Goal: Transaction & Acquisition: Purchase product/service

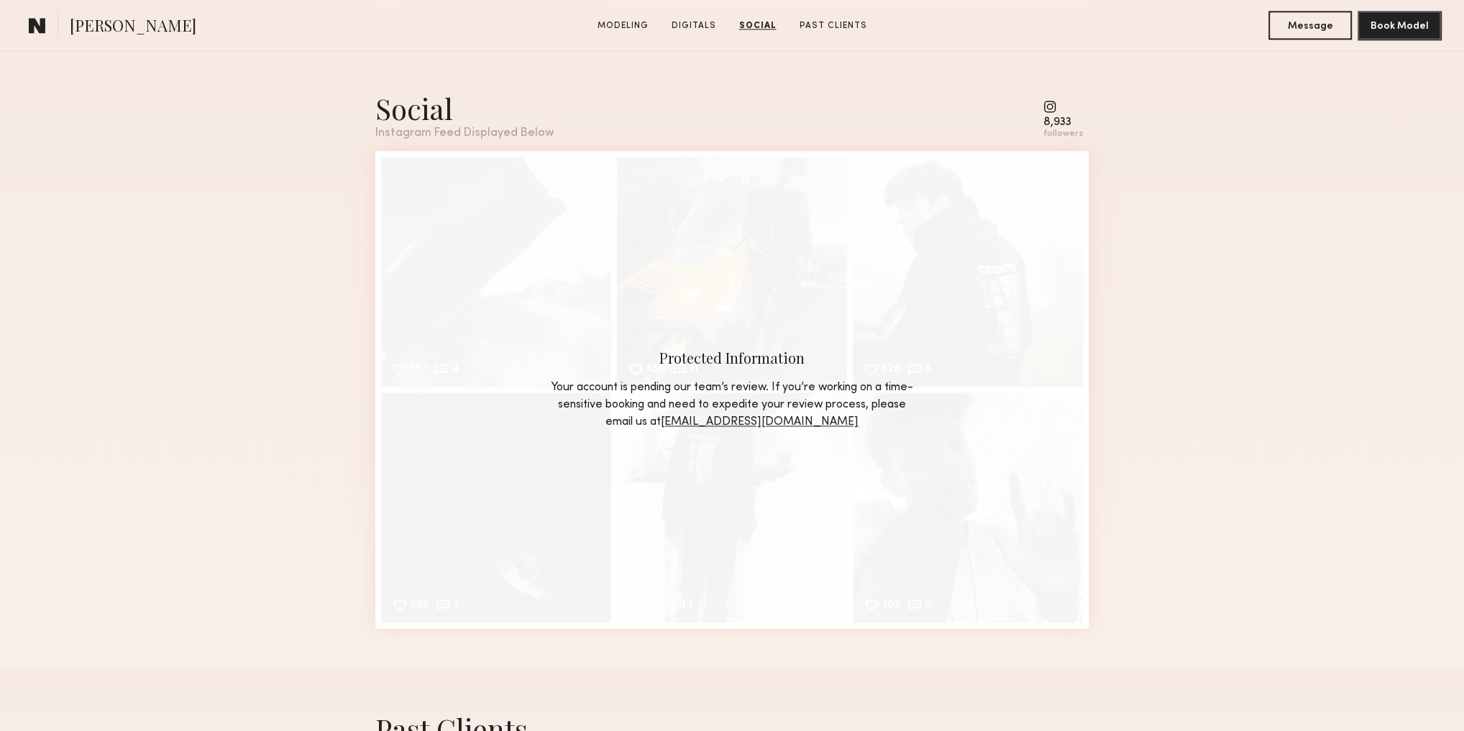
scroll to position [1903, 0]
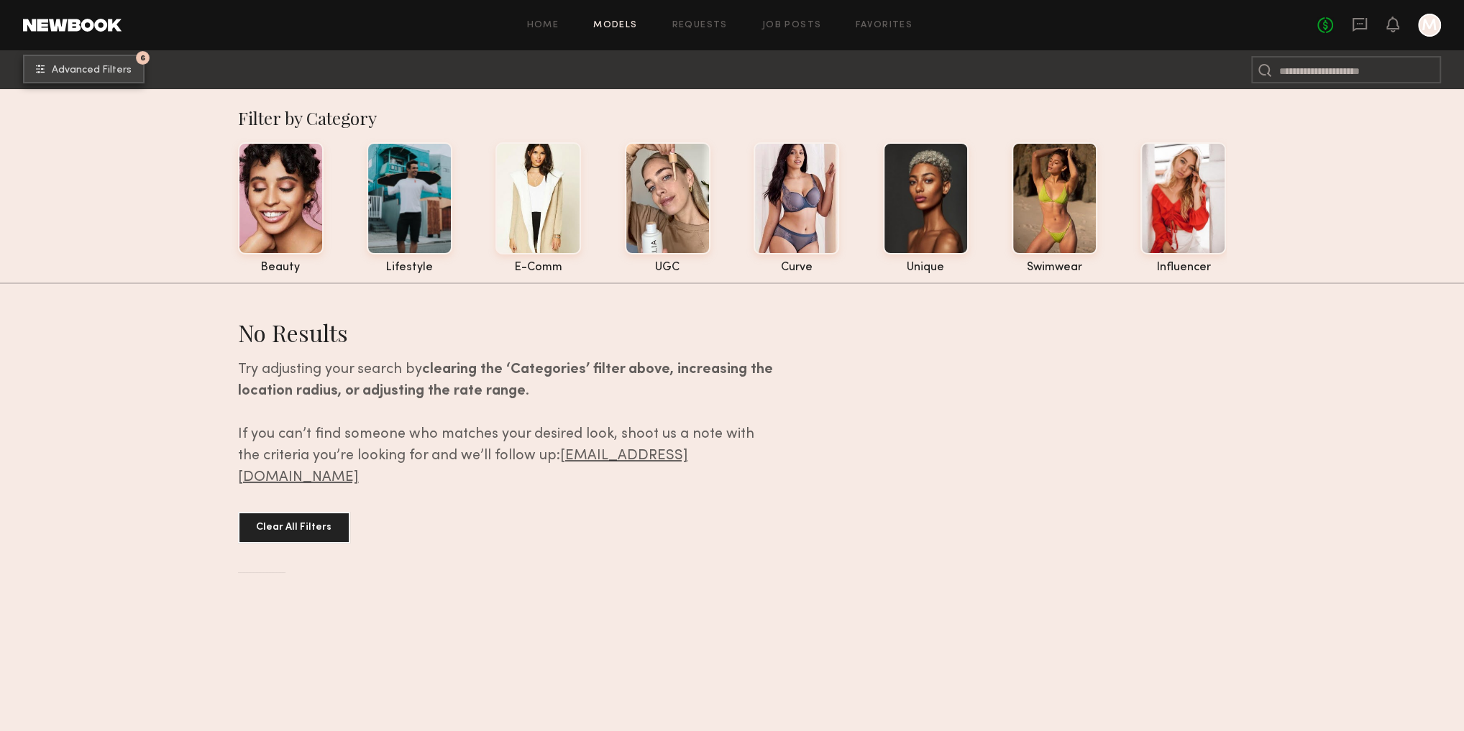
click at [104, 65] on span "Advanced Filters" at bounding box center [92, 70] width 80 height 10
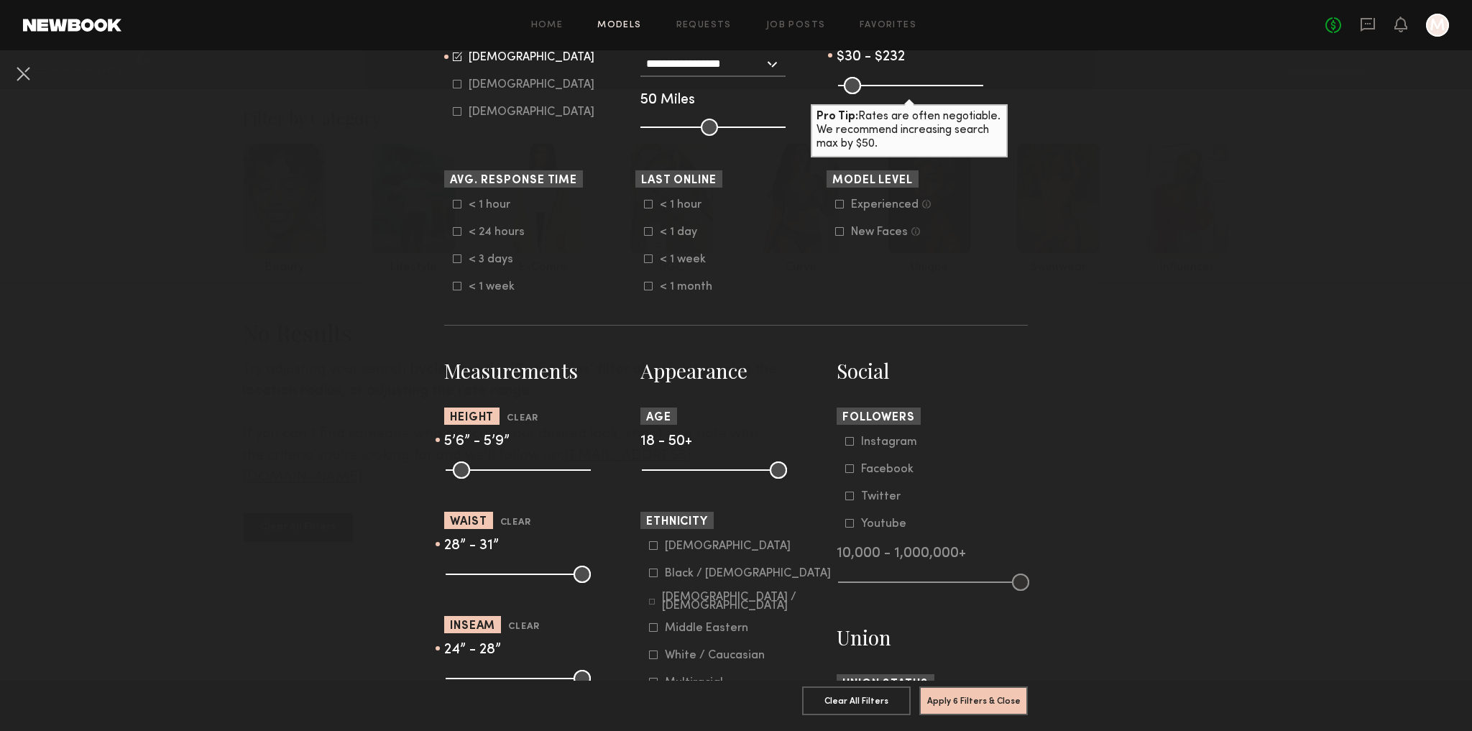
scroll to position [403, 0]
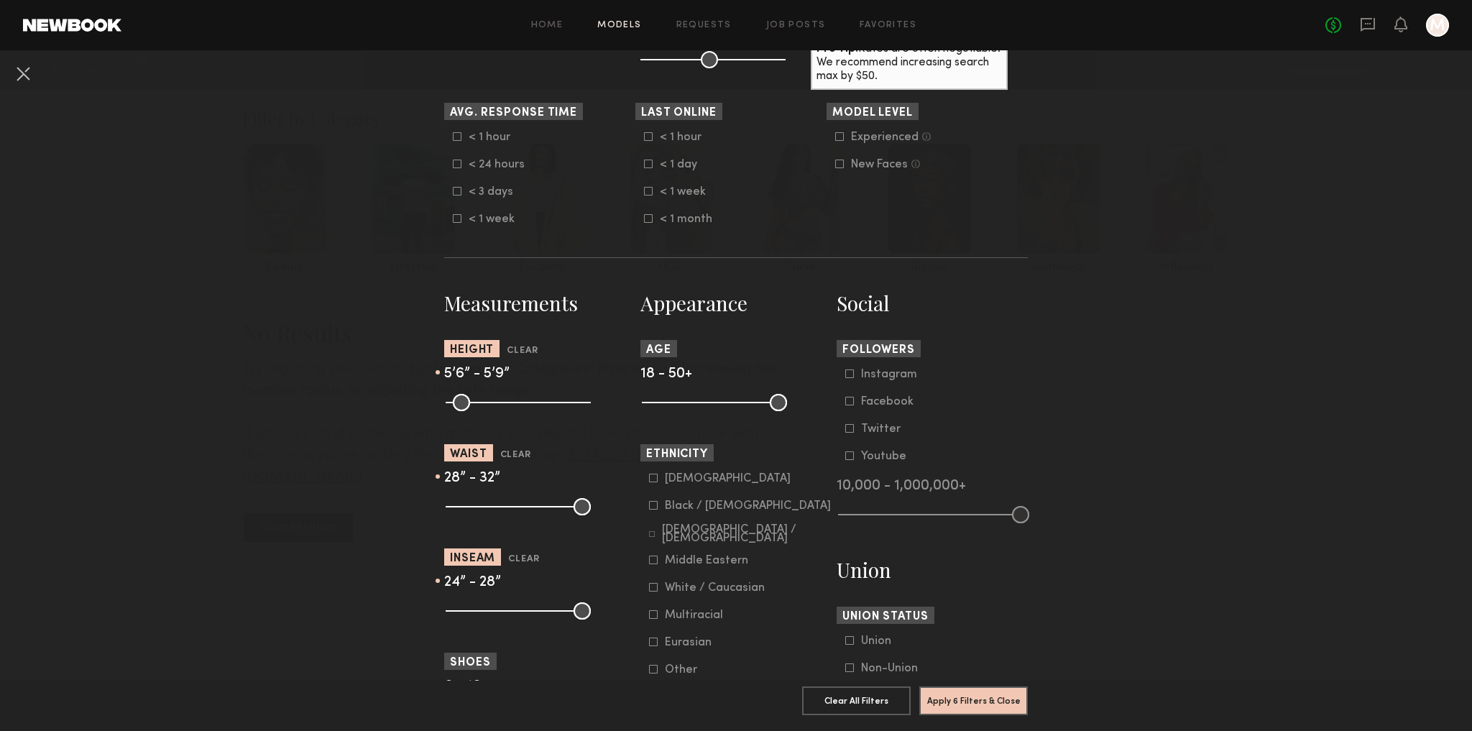
type input "**"
click at [507, 510] on input "range" at bounding box center [518, 506] width 145 height 17
click at [494, 614] on input "range" at bounding box center [518, 610] width 145 height 17
drag, startPoint x: 487, startPoint y: 609, endPoint x: 498, endPoint y: 611, distance: 11.0
click at [498, 611] on input "range" at bounding box center [518, 610] width 145 height 17
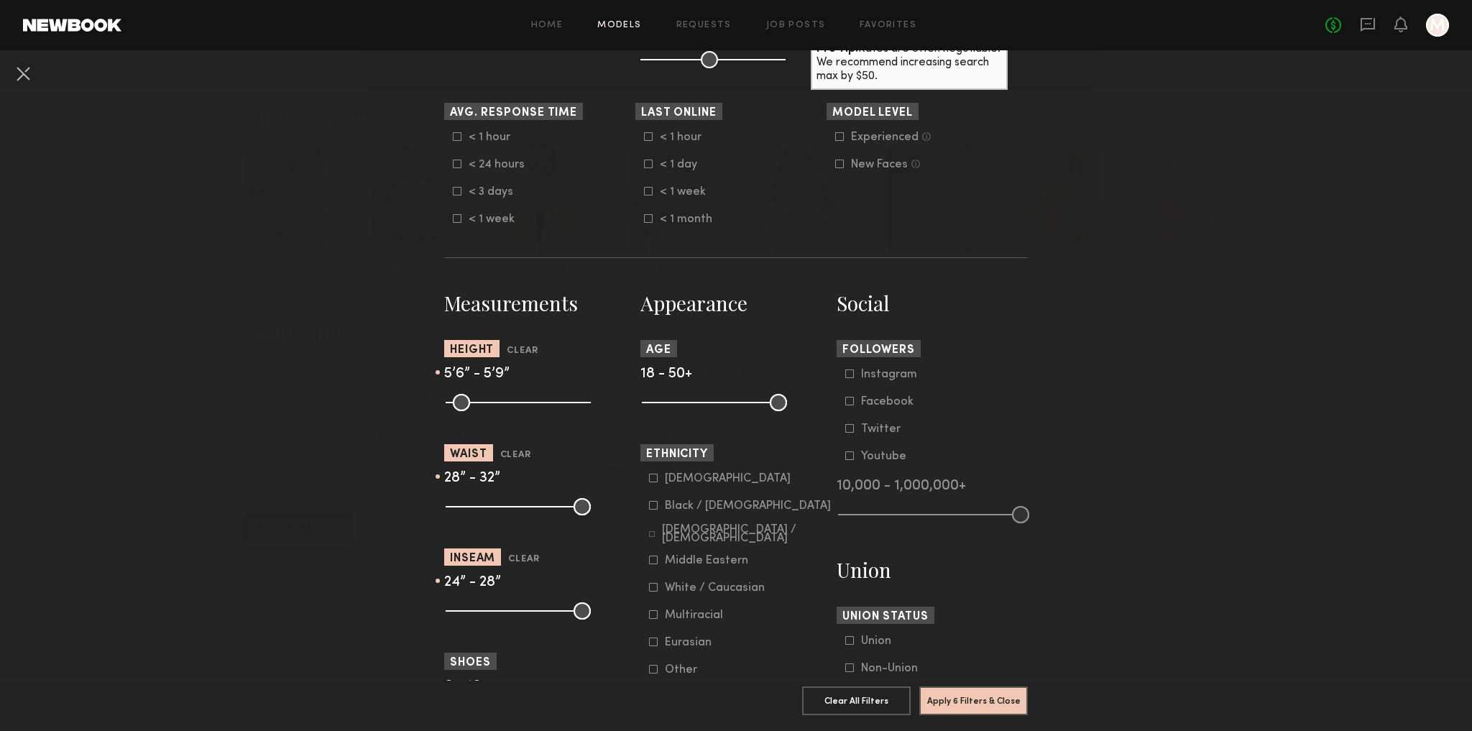
type input "**"
click at [502, 614] on input "range" at bounding box center [518, 610] width 145 height 17
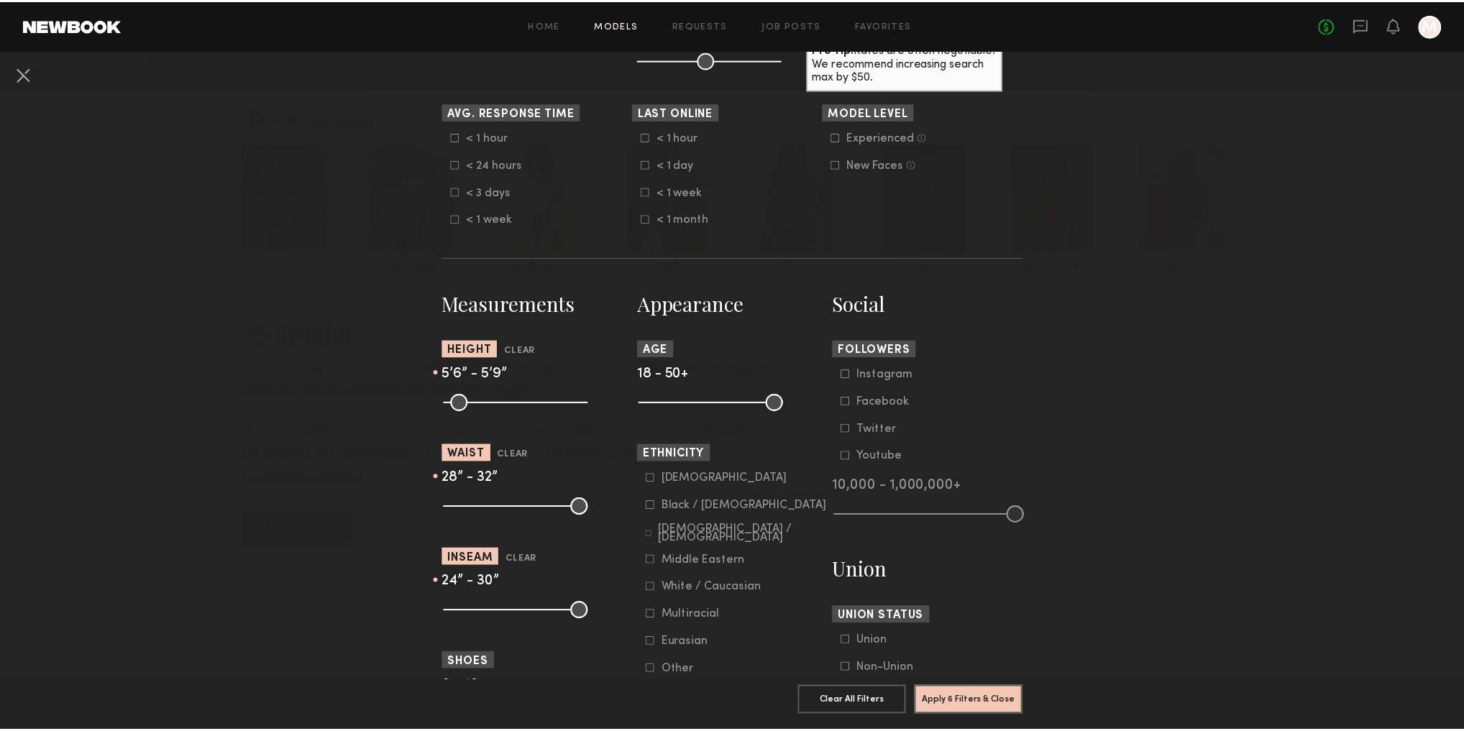
scroll to position [575, 0]
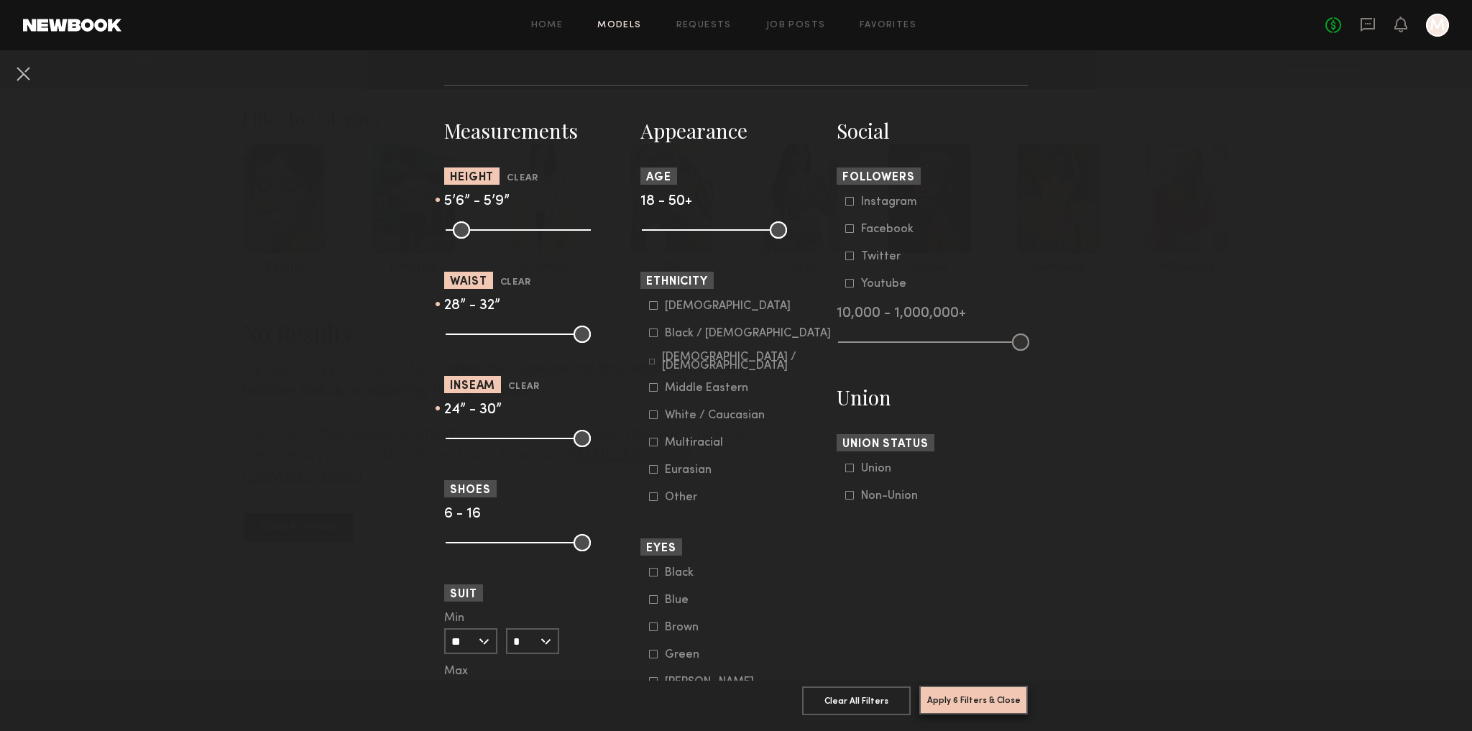
click at [989, 692] on button "Apply 6 Filters & Close" at bounding box center [973, 700] width 109 height 29
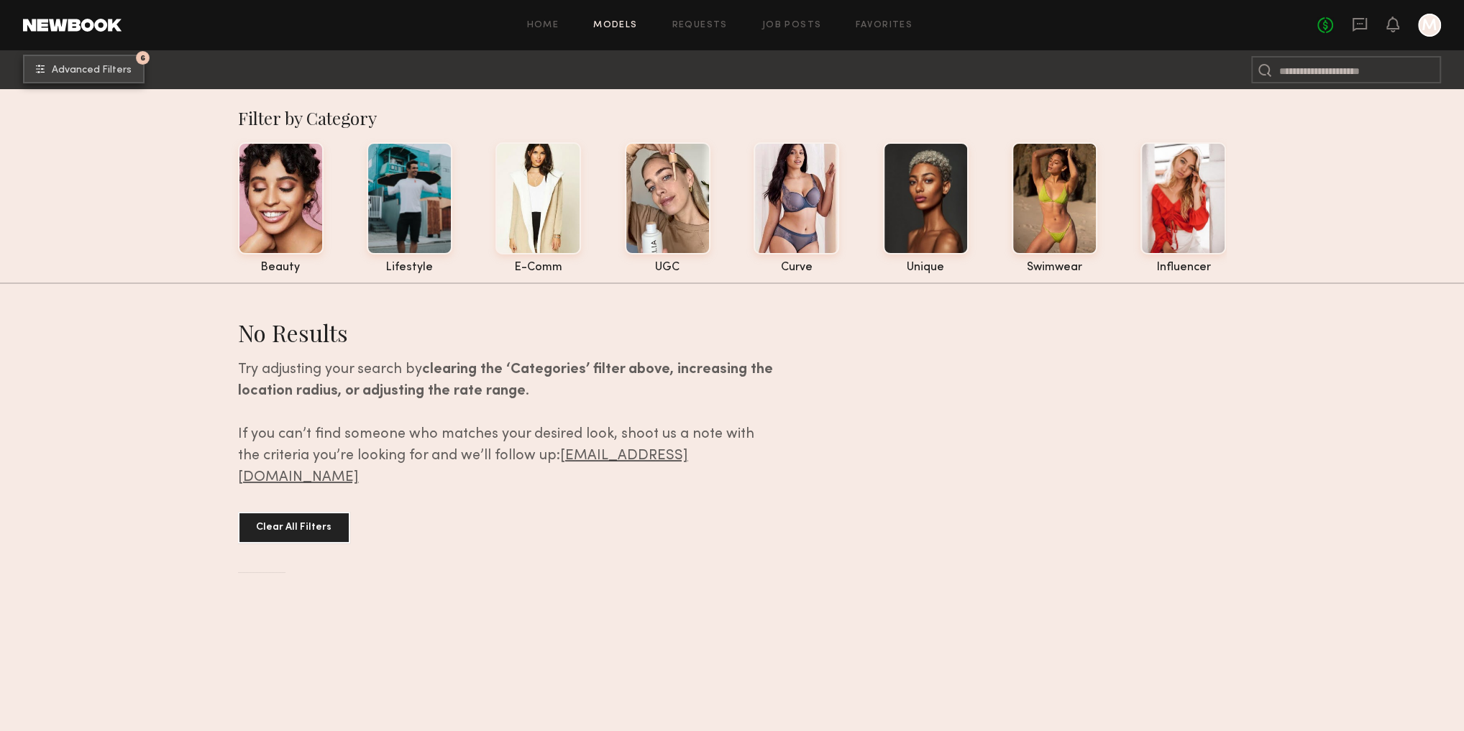
click at [115, 68] on span "Advanced Filters" at bounding box center [92, 70] width 80 height 10
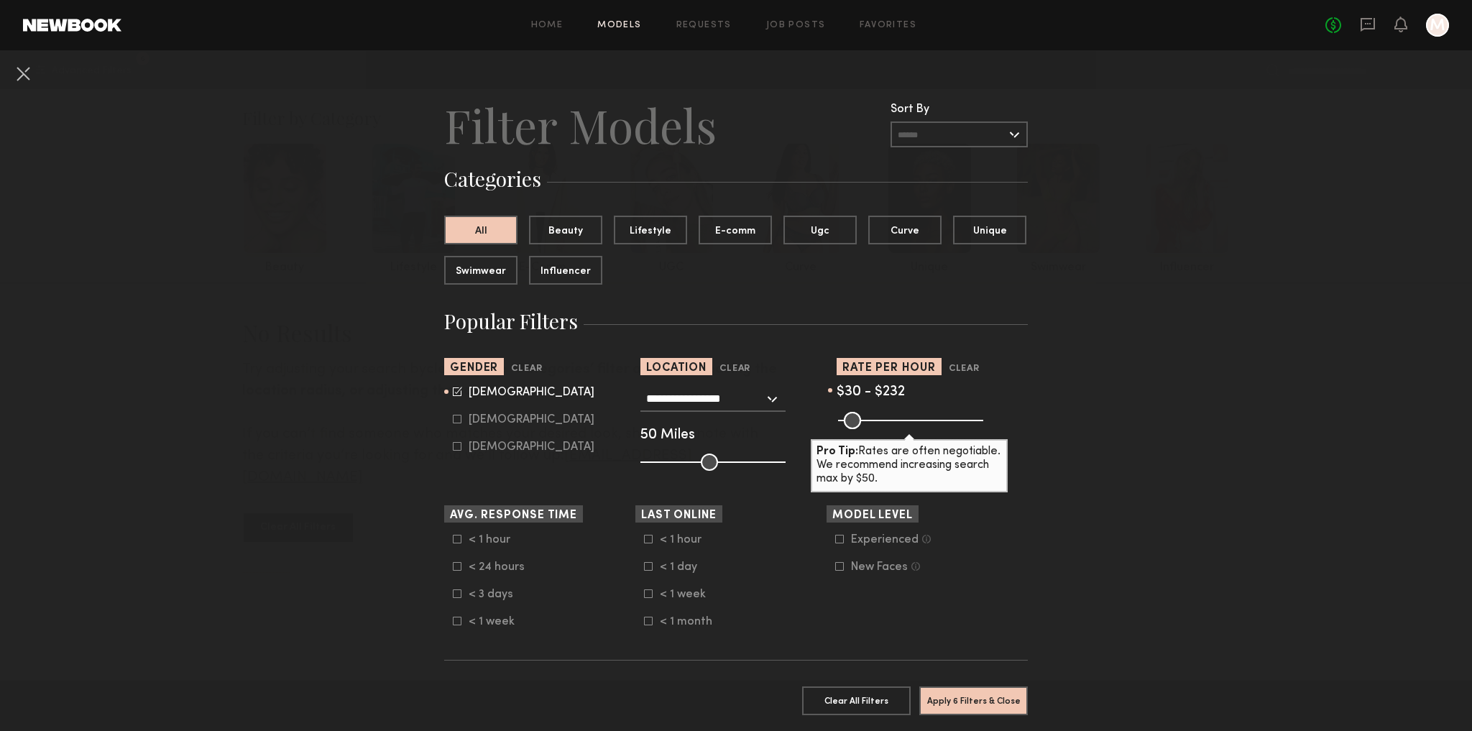
click at [722, 401] on input "**********" at bounding box center [705, 398] width 118 height 24
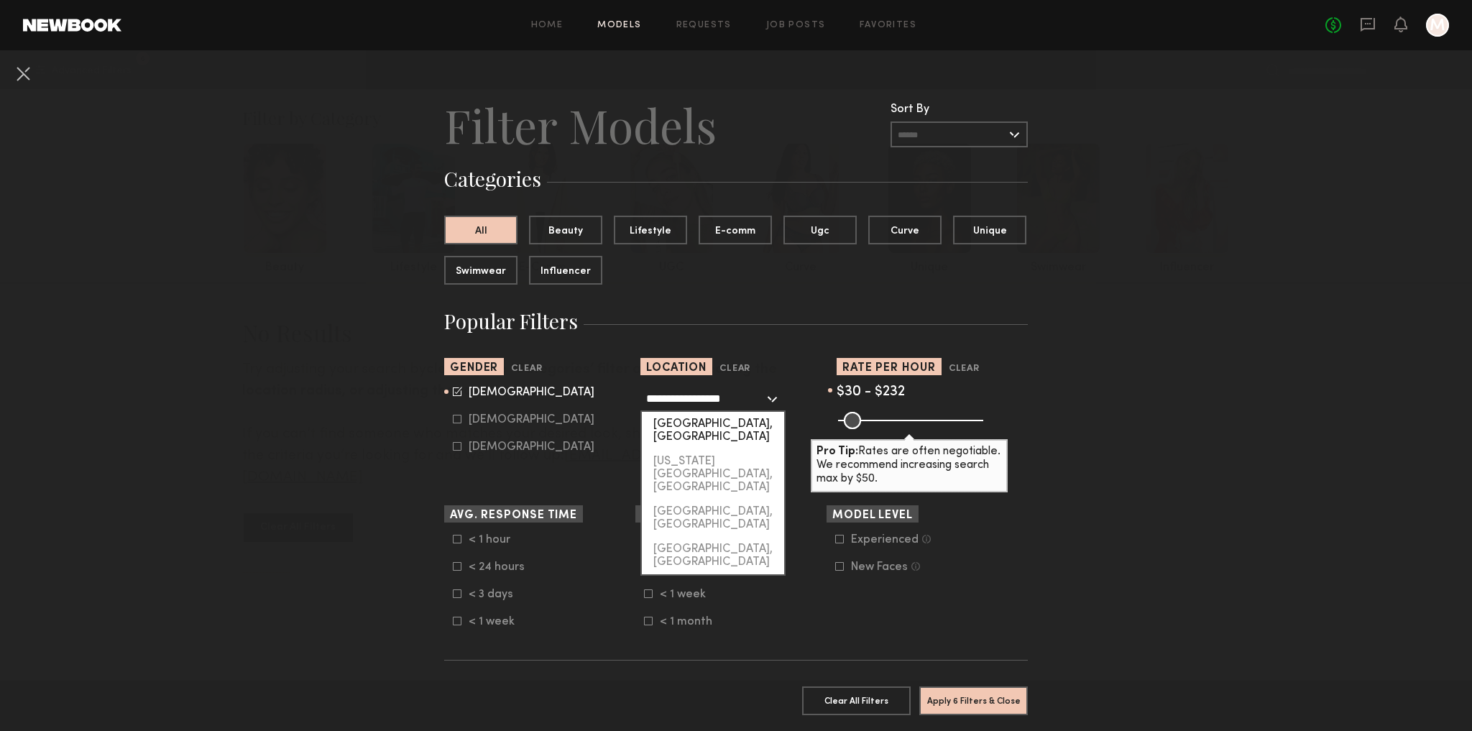
click at [725, 425] on div "[GEOGRAPHIC_DATA], [GEOGRAPHIC_DATA]" at bounding box center [713, 430] width 142 height 37
type input "**********"
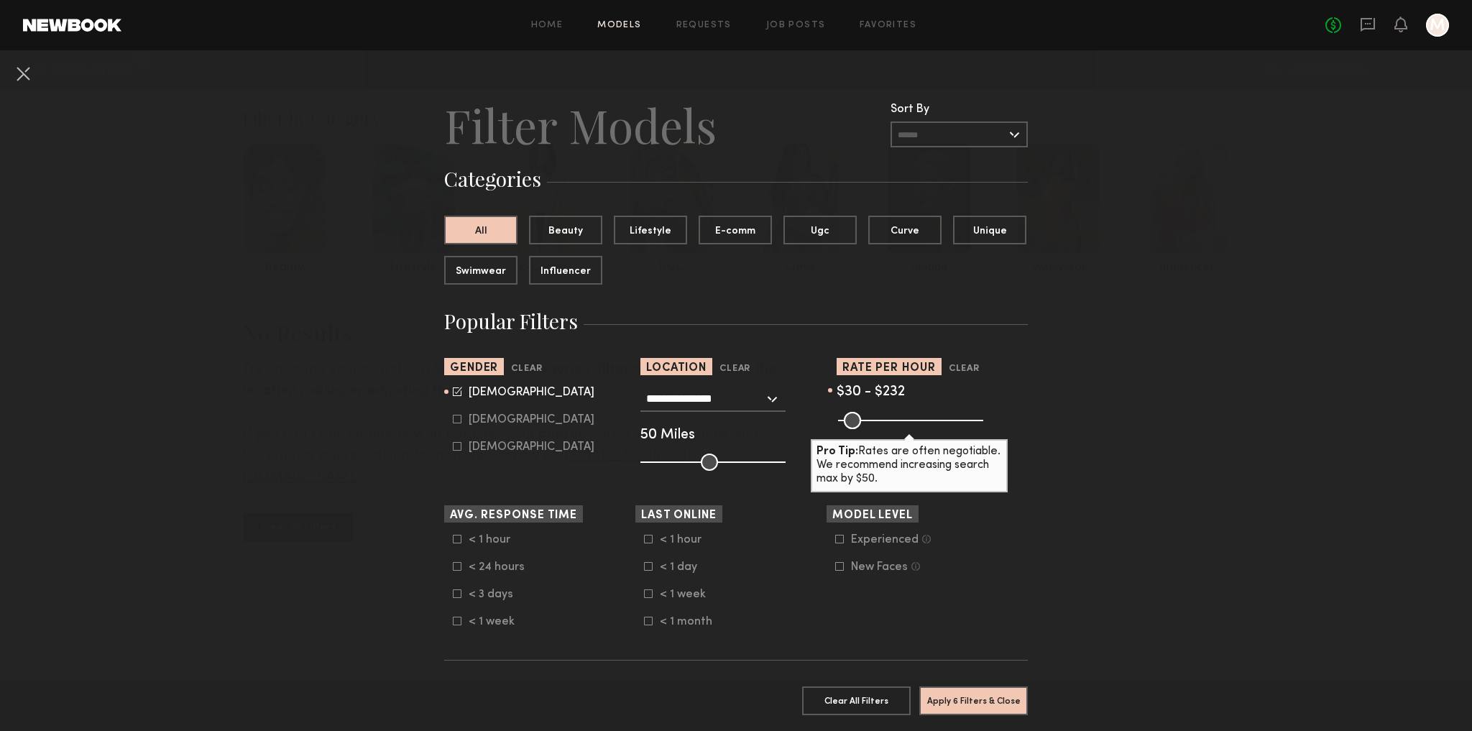
drag, startPoint x: 901, startPoint y: 418, endPoint x: 918, endPoint y: 418, distance: 17.3
type input "***"
click at [918, 418] on input "range" at bounding box center [910, 420] width 145 height 17
click at [966, 687] on button "Apply 6 Filters & Close" at bounding box center [973, 700] width 109 height 29
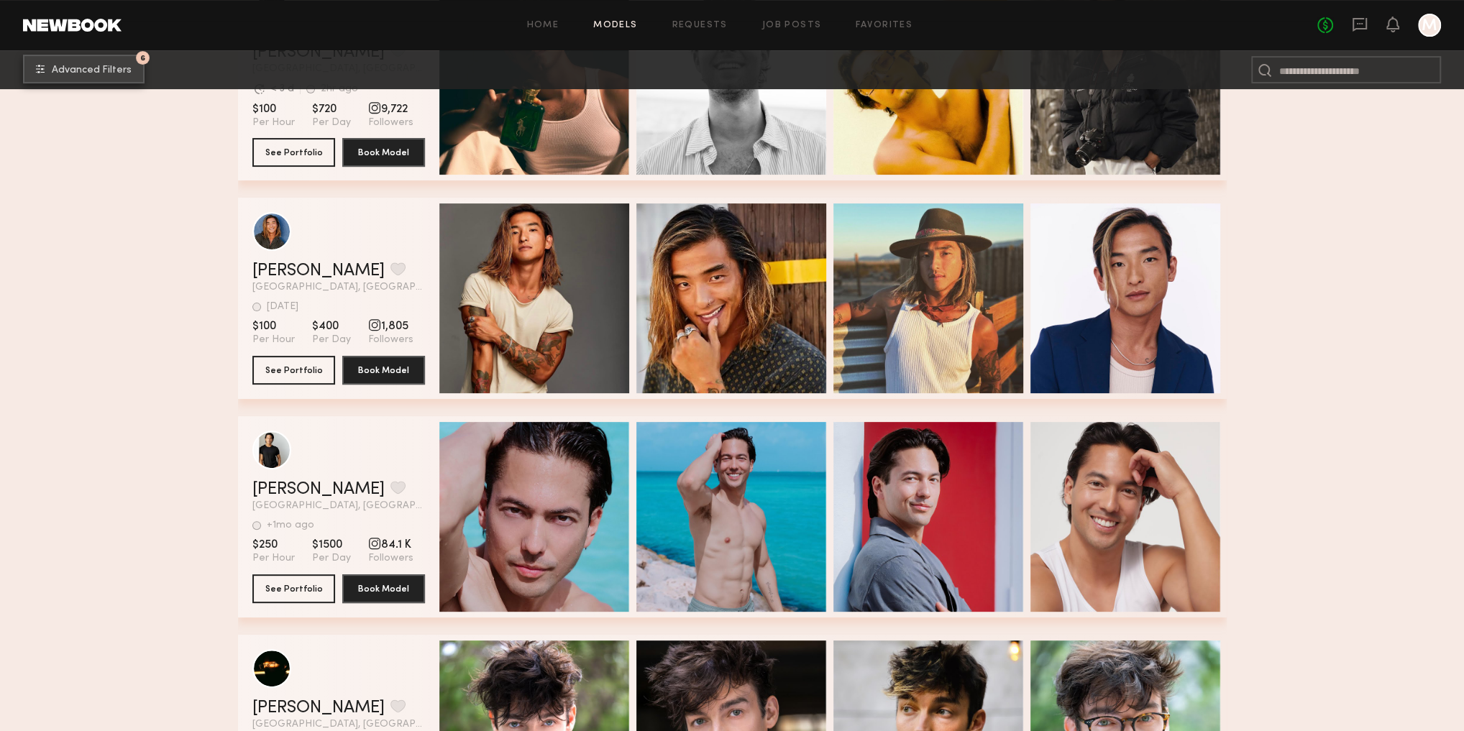
scroll to position [403, 0]
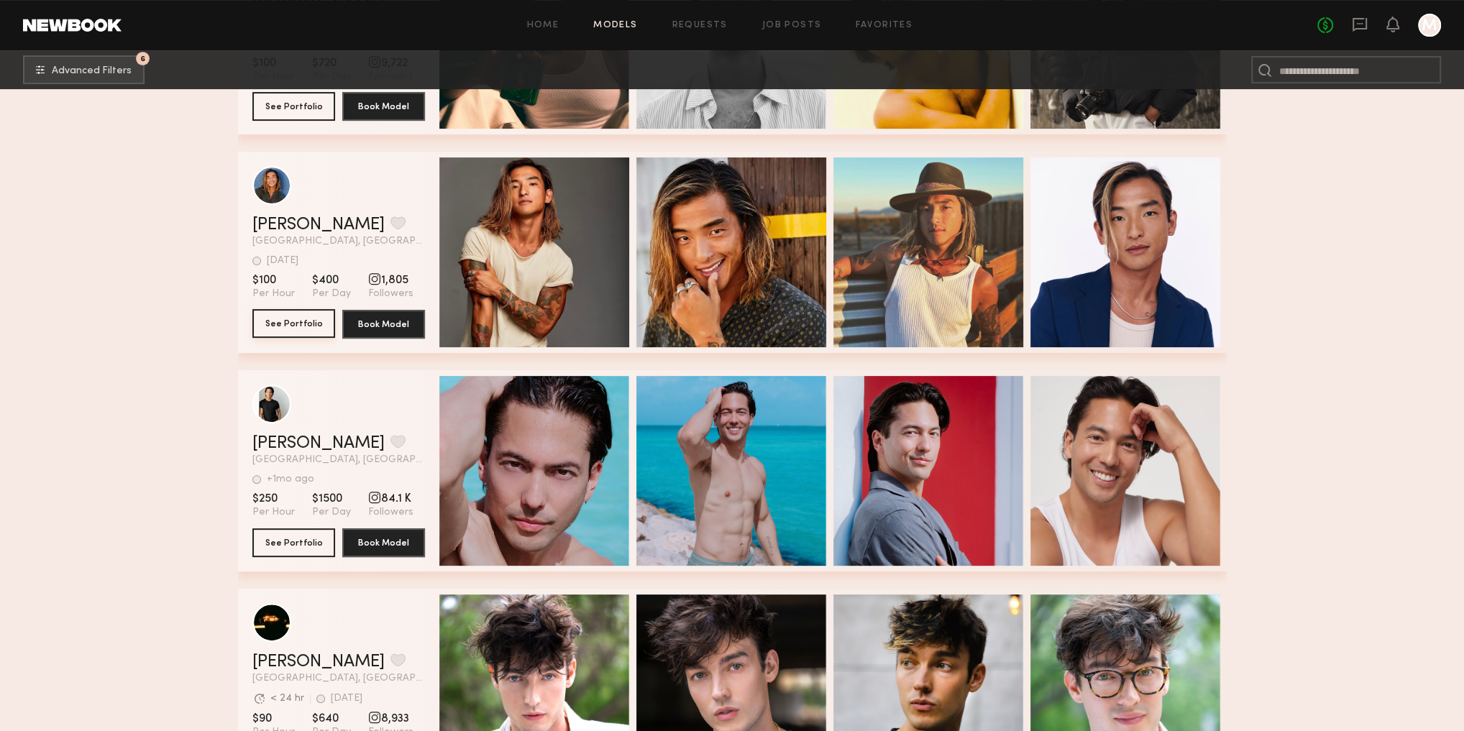
click at [315, 326] on button "See Portfolio" at bounding box center [293, 323] width 83 height 29
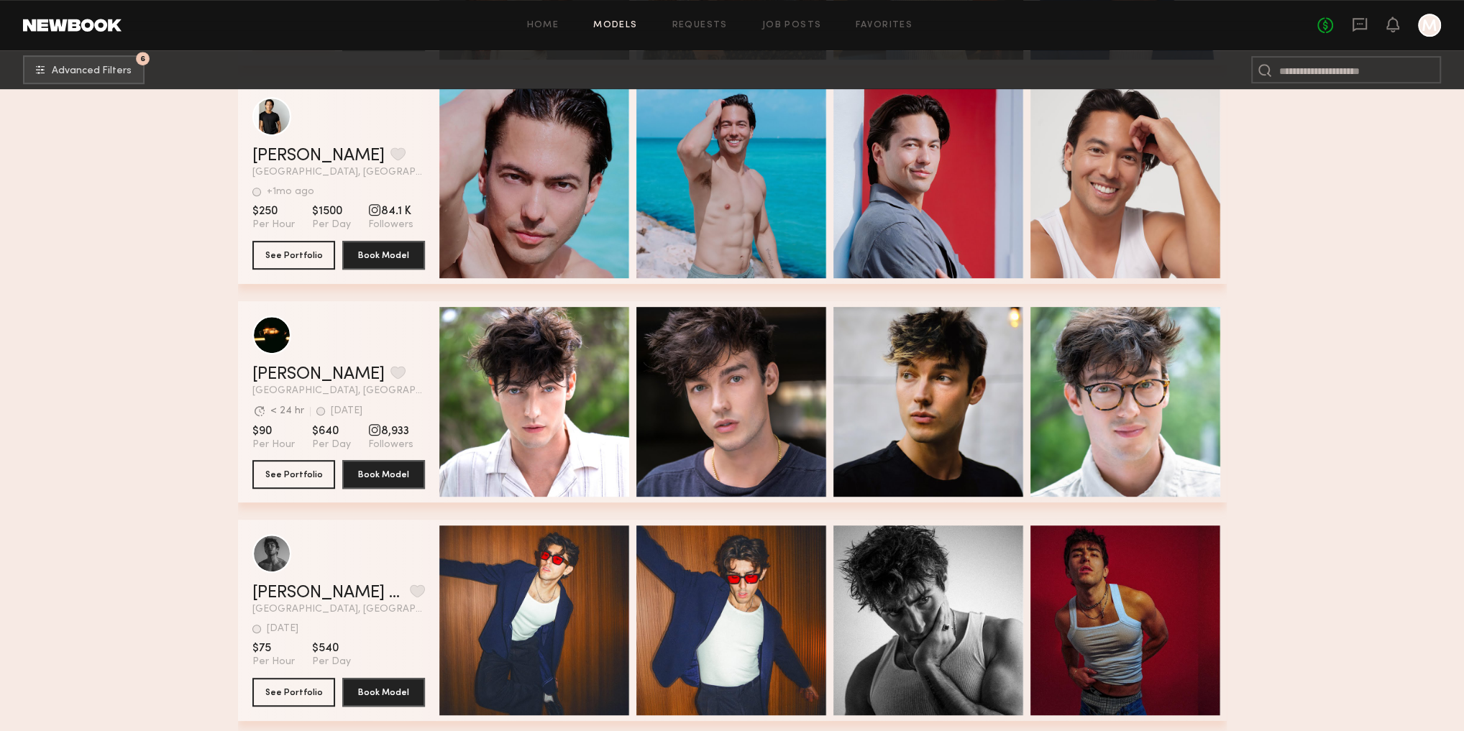
scroll to position [920, 0]
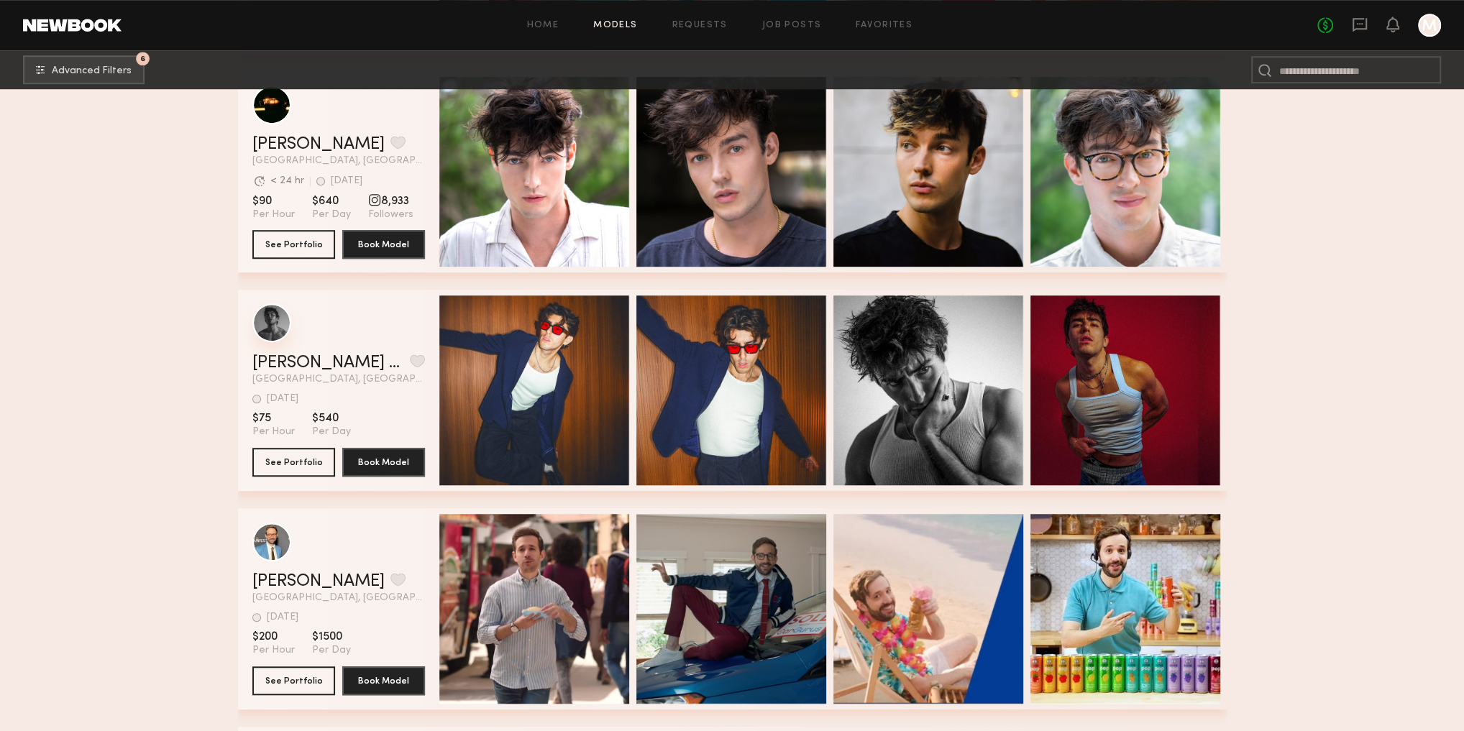
click at [270, 329] on div "grid" at bounding box center [271, 322] width 39 height 39
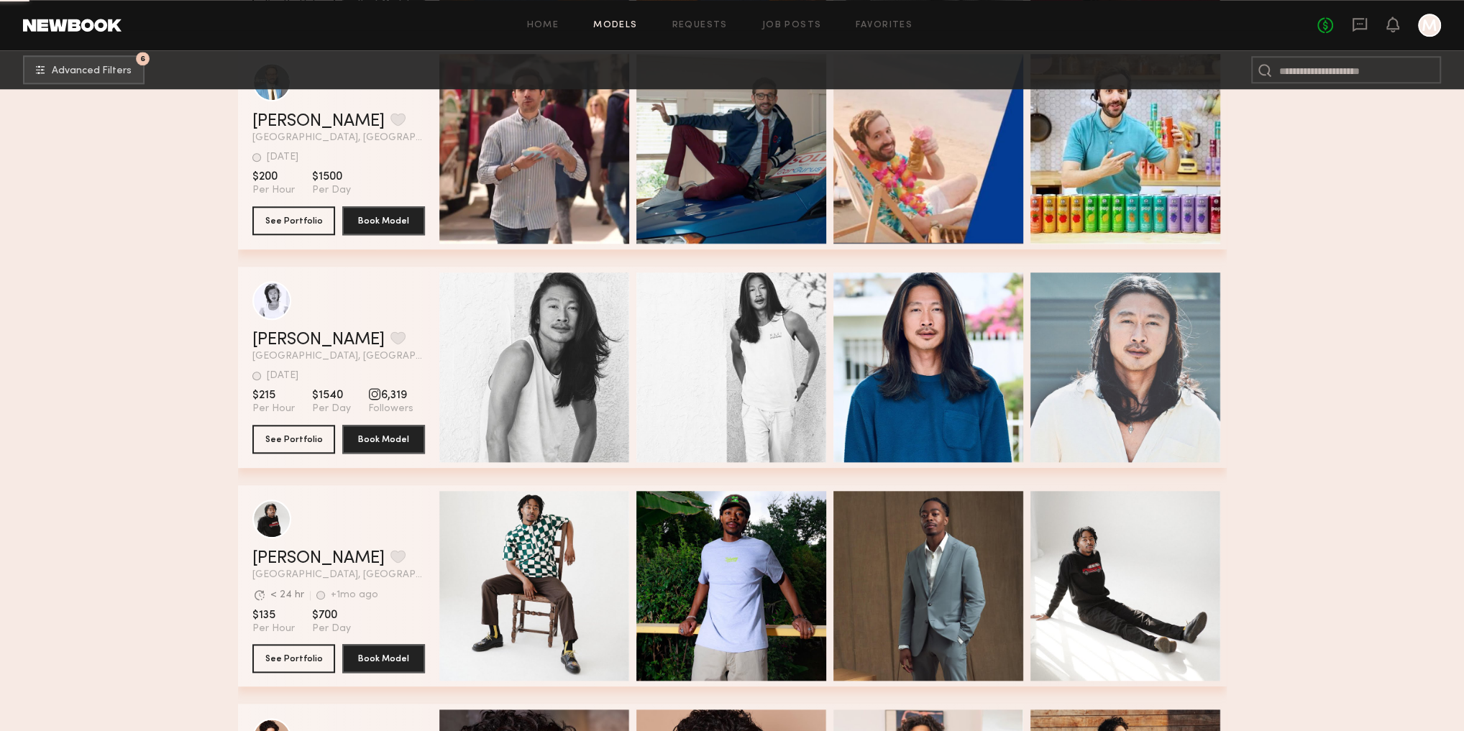
scroll to position [1610, 0]
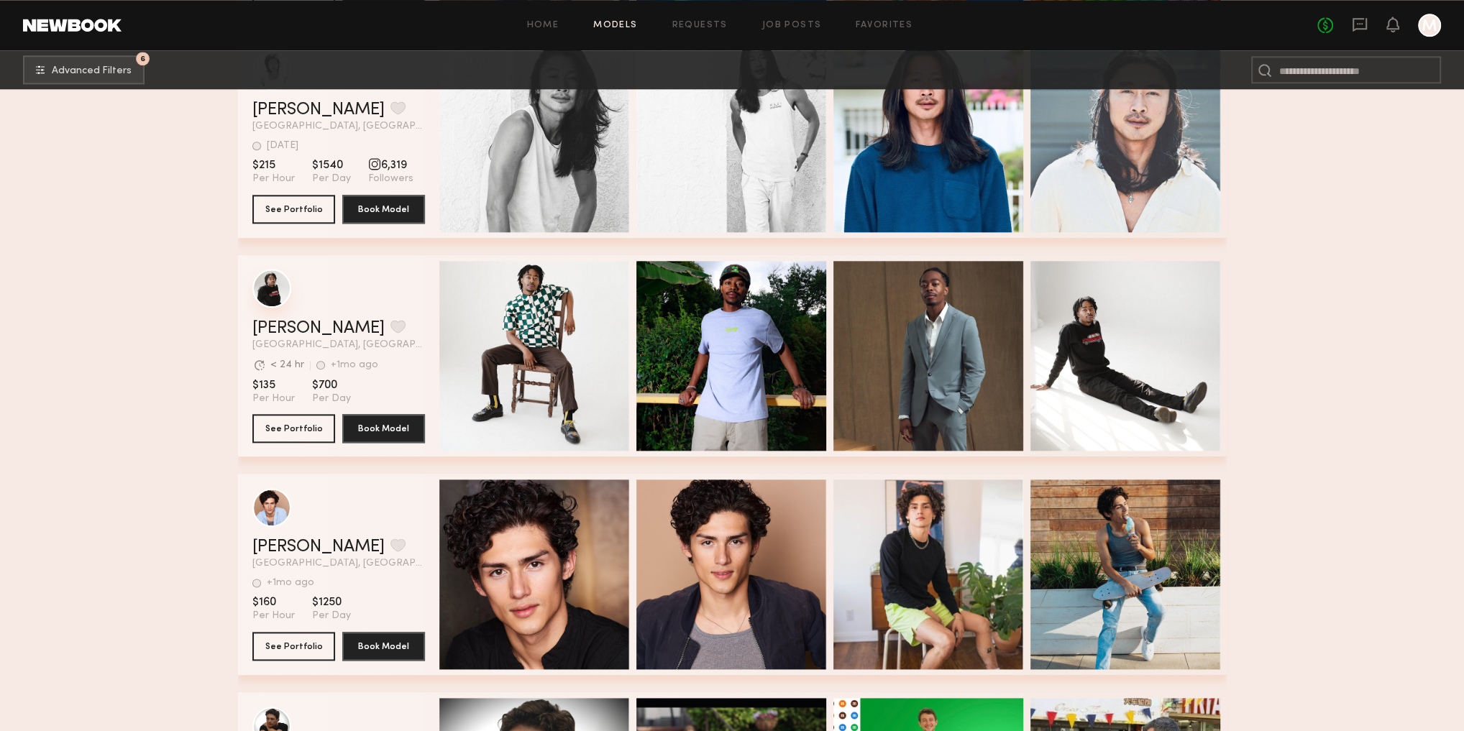
click at [272, 299] on div "grid" at bounding box center [271, 288] width 39 height 39
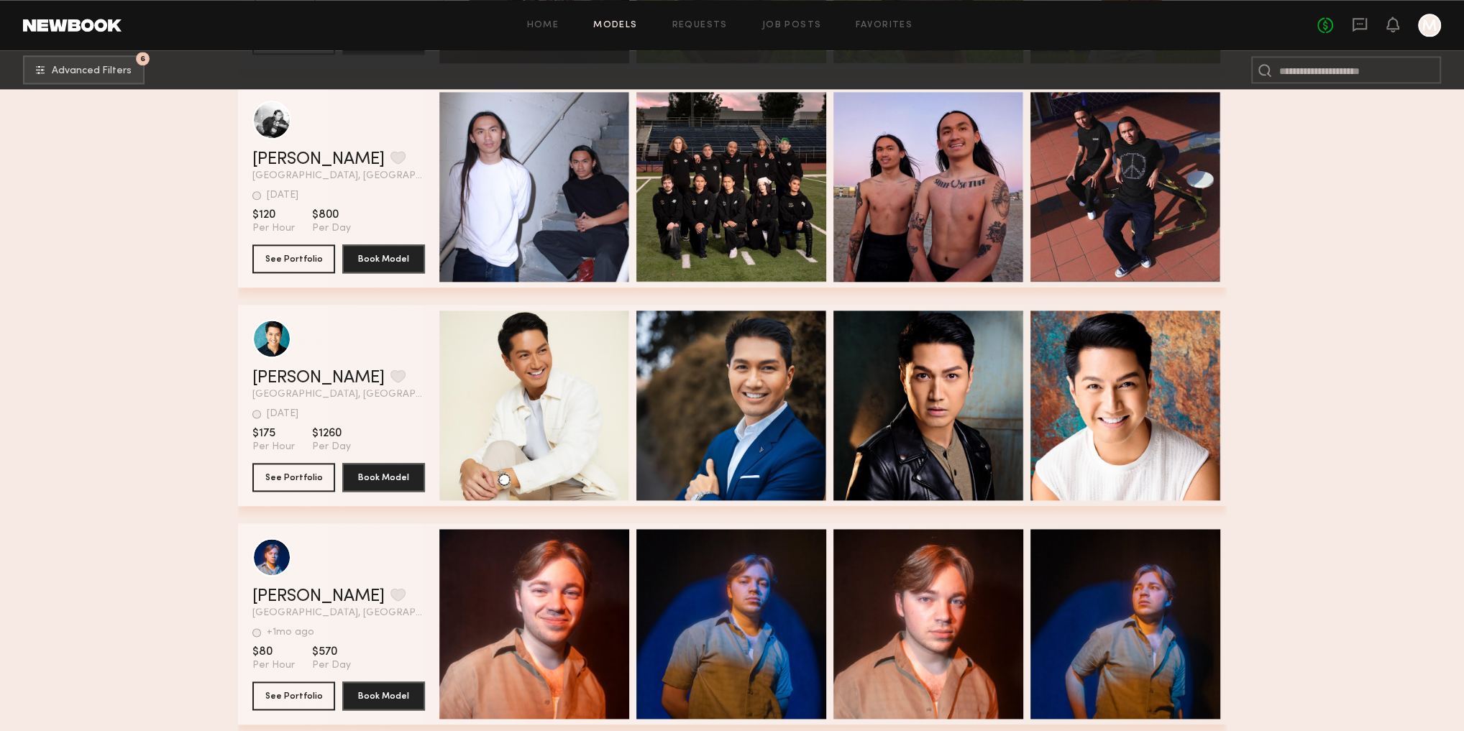
scroll to position [7244, 0]
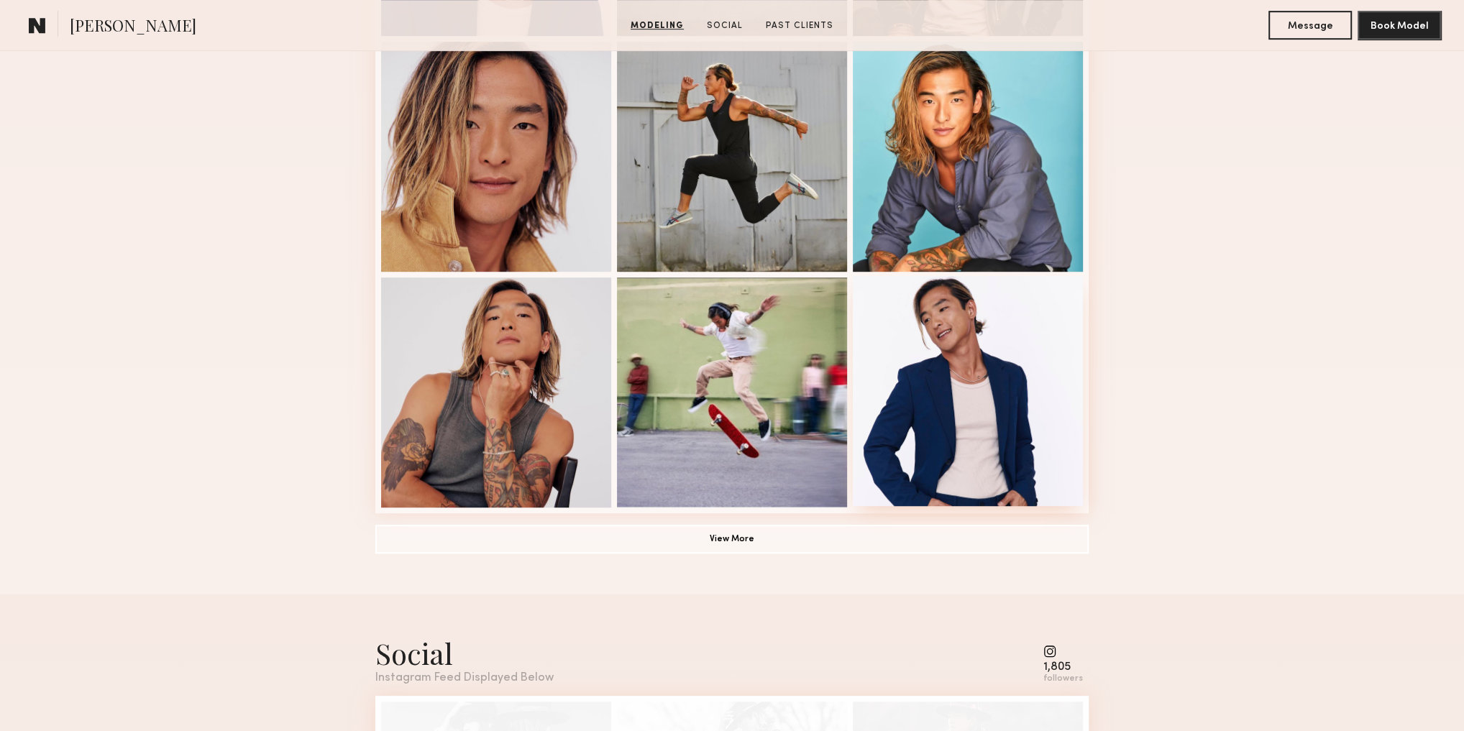
scroll to position [920, 0]
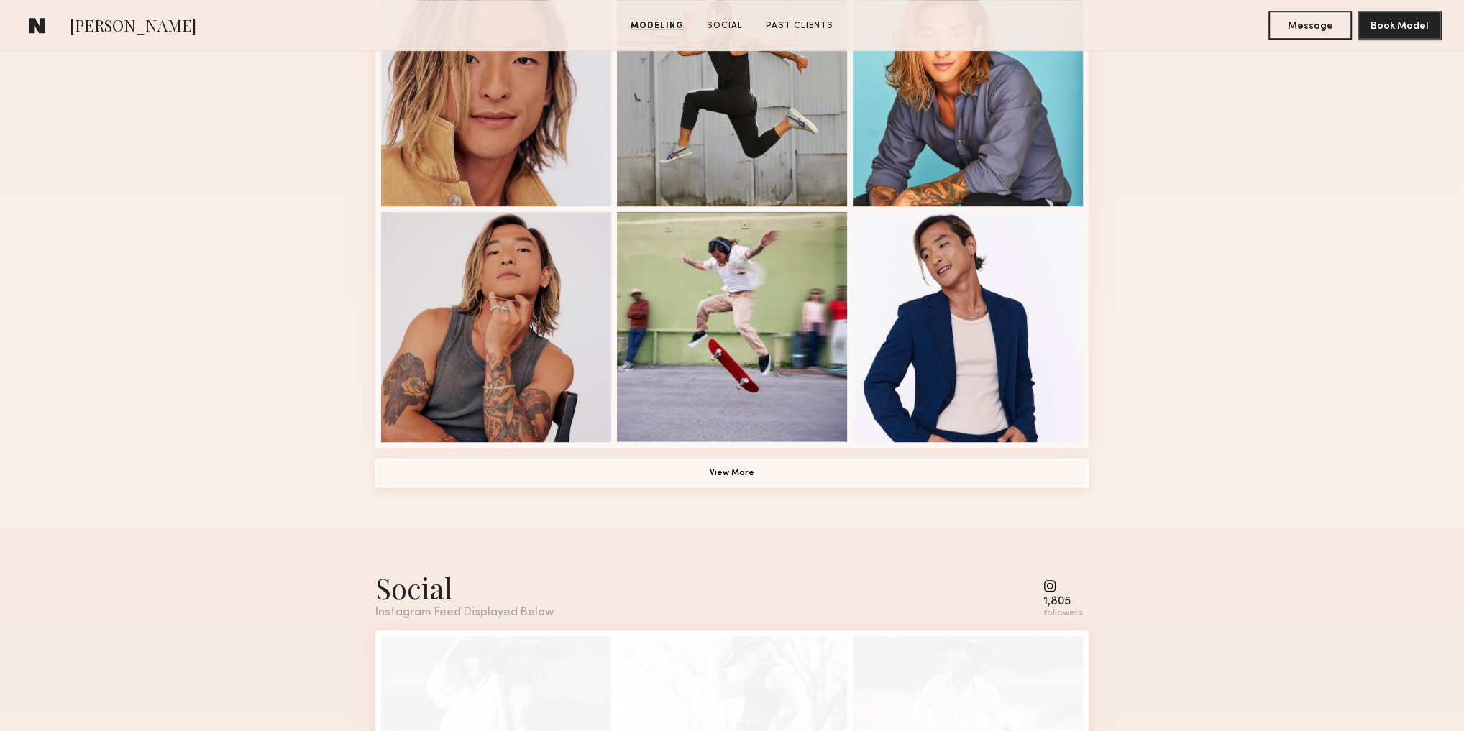
click at [750, 479] on button "View More" at bounding box center [731, 473] width 713 height 29
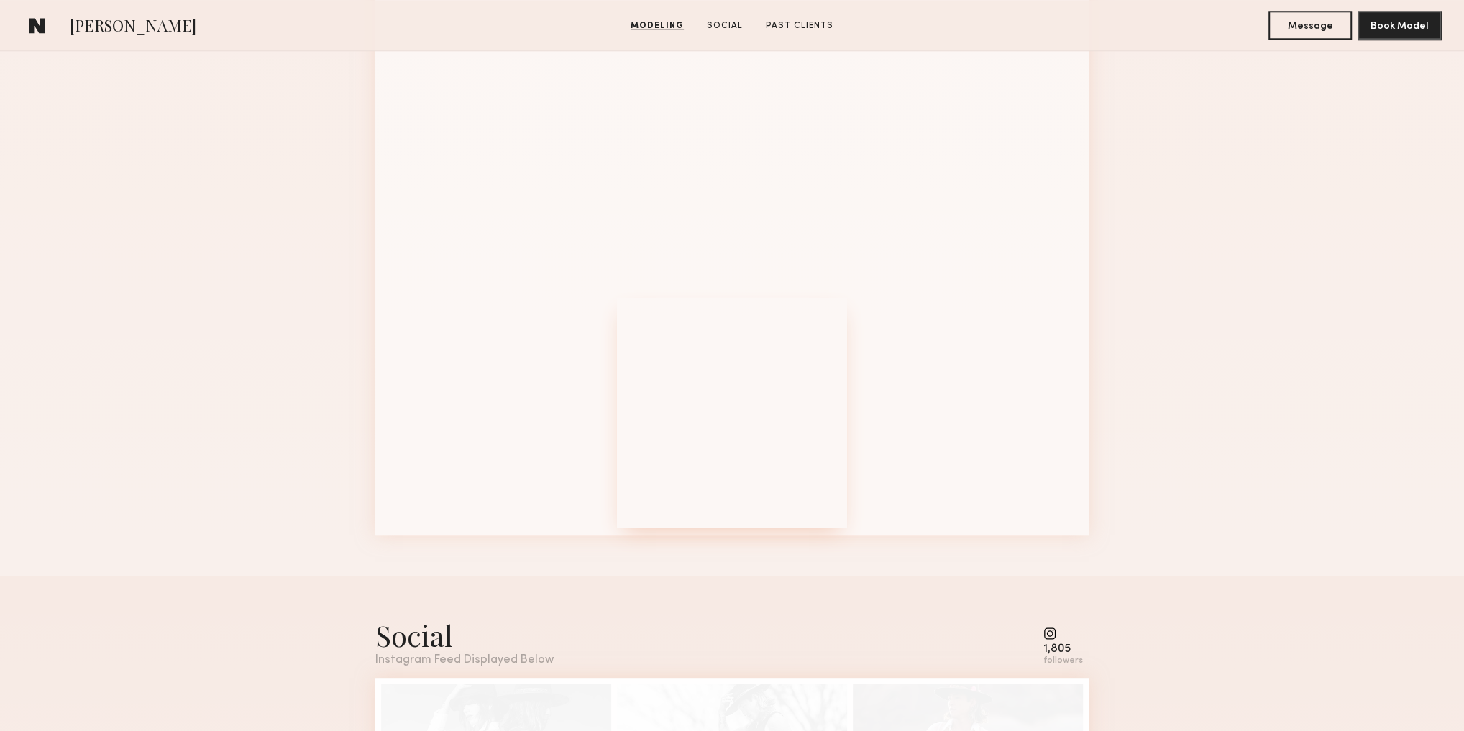
scroll to position [1668, 0]
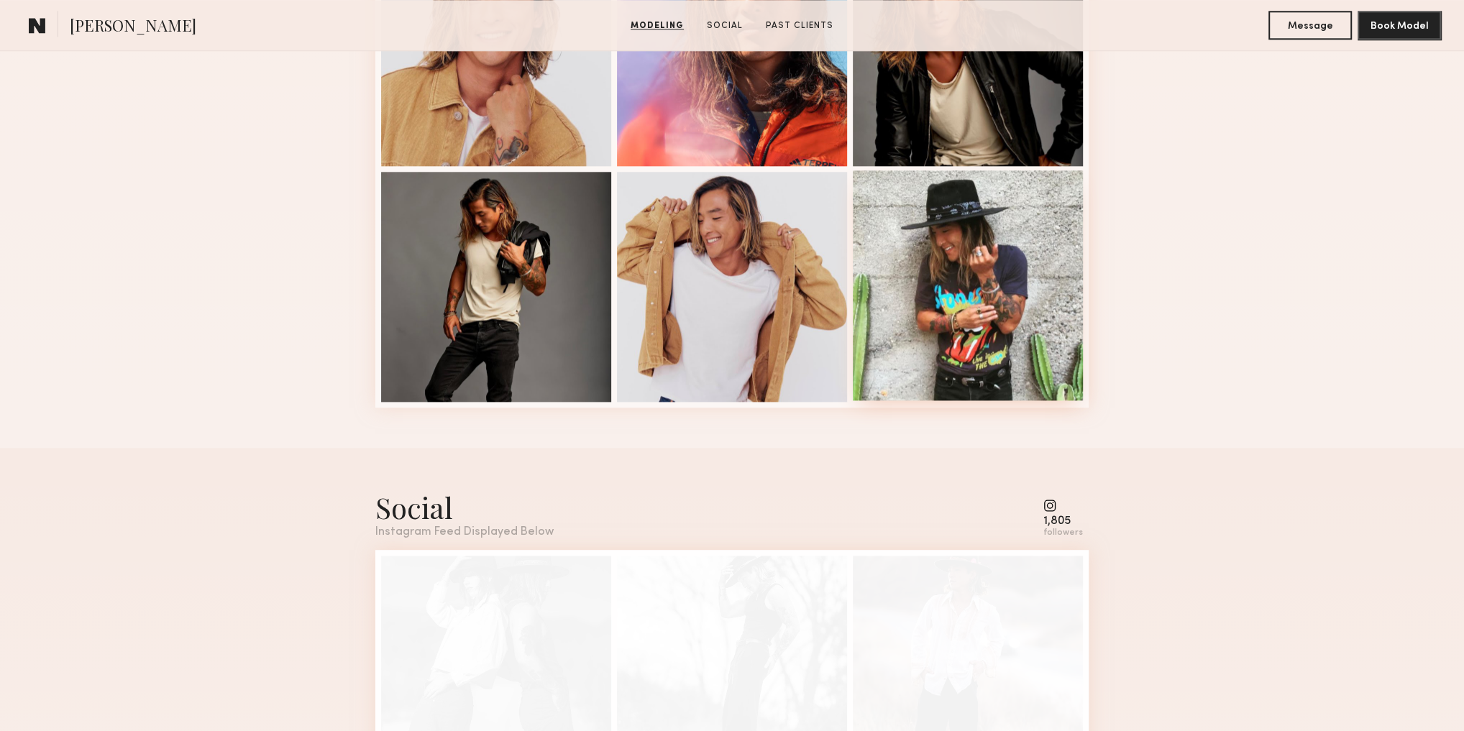
click at [958, 355] on div at bounding box center [968, 285] width 230 height 230
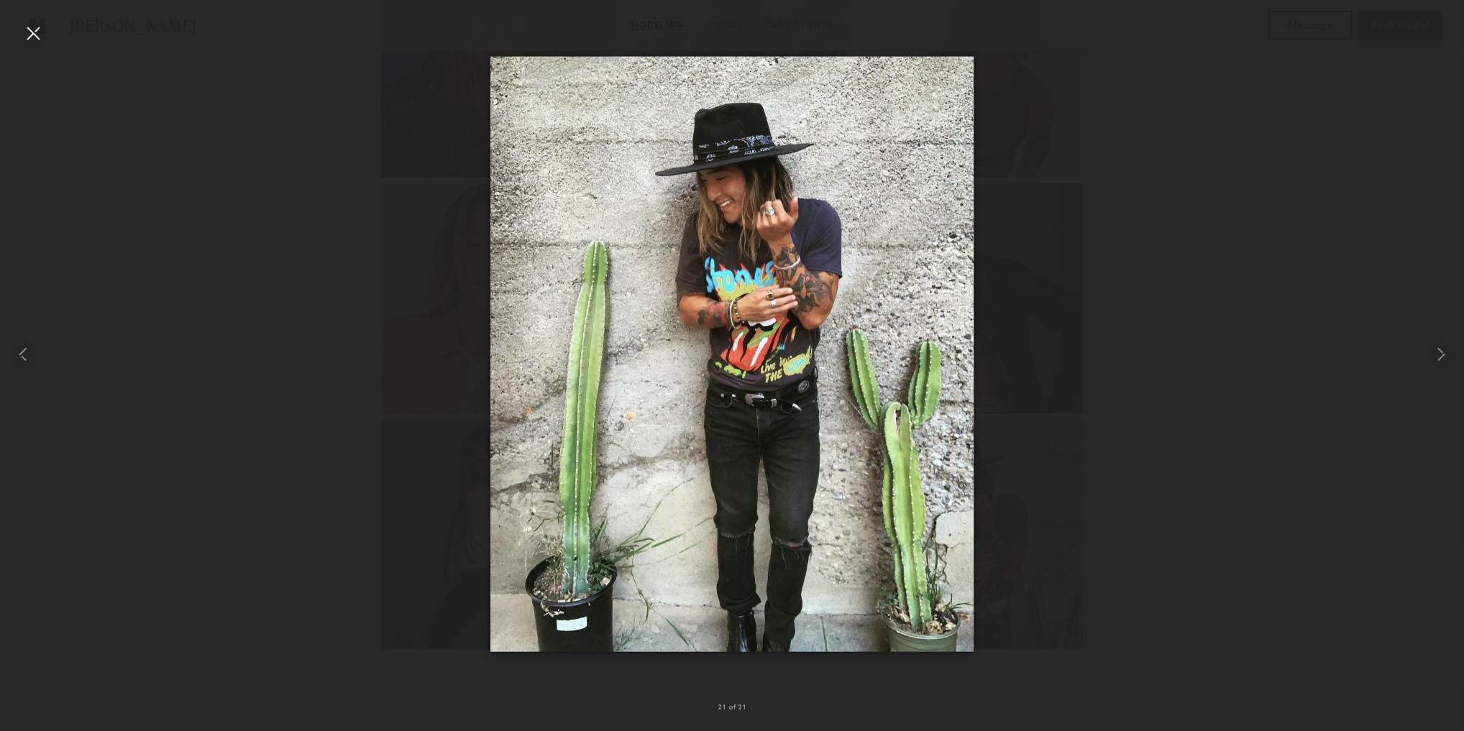
scroll to position [1380, 0]
drag, startPoint x: 31, startPoint y: 30, endPoint x: 167, endPoint y: 0, distance: 139.9
click at [30, 32] on div at bounding box center [33, 33] width 23 height 23
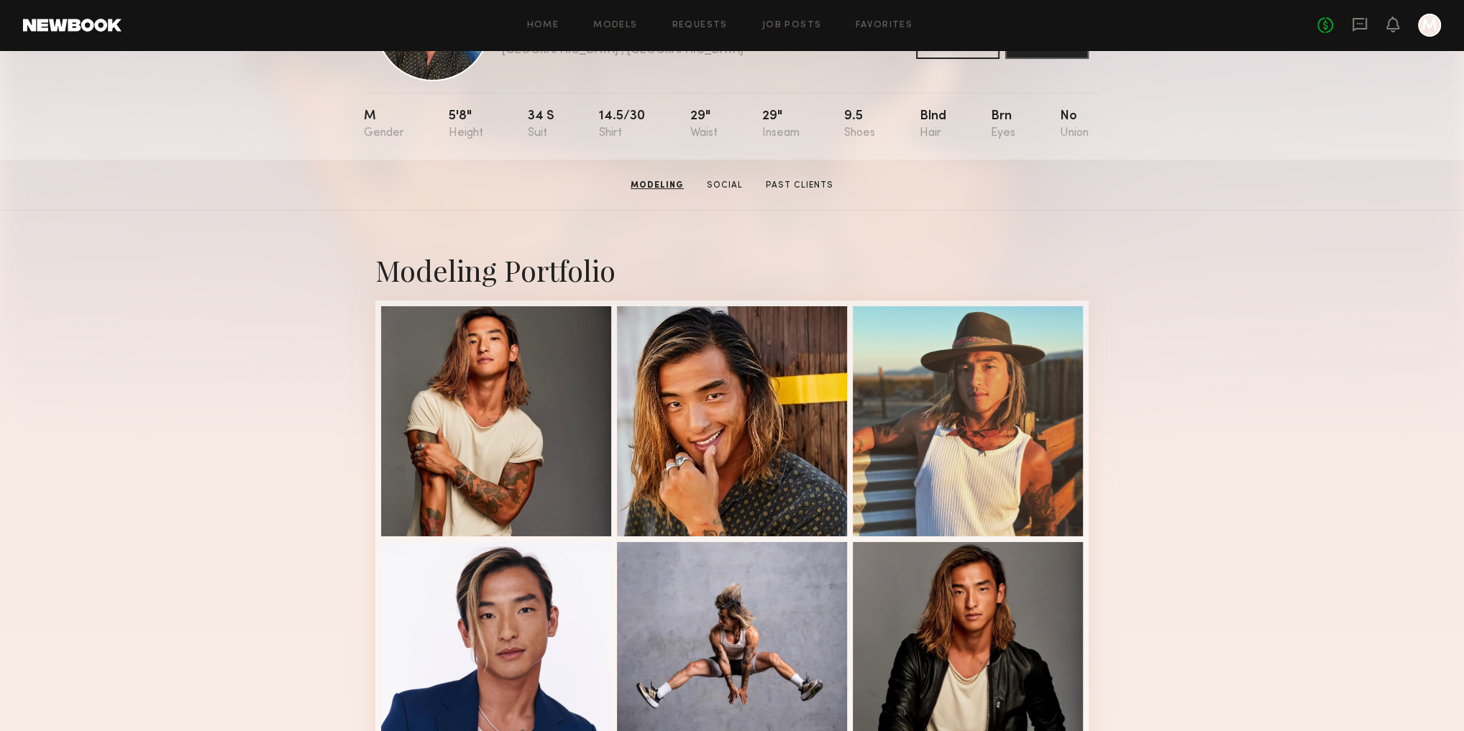
scroll to position [58, 0]
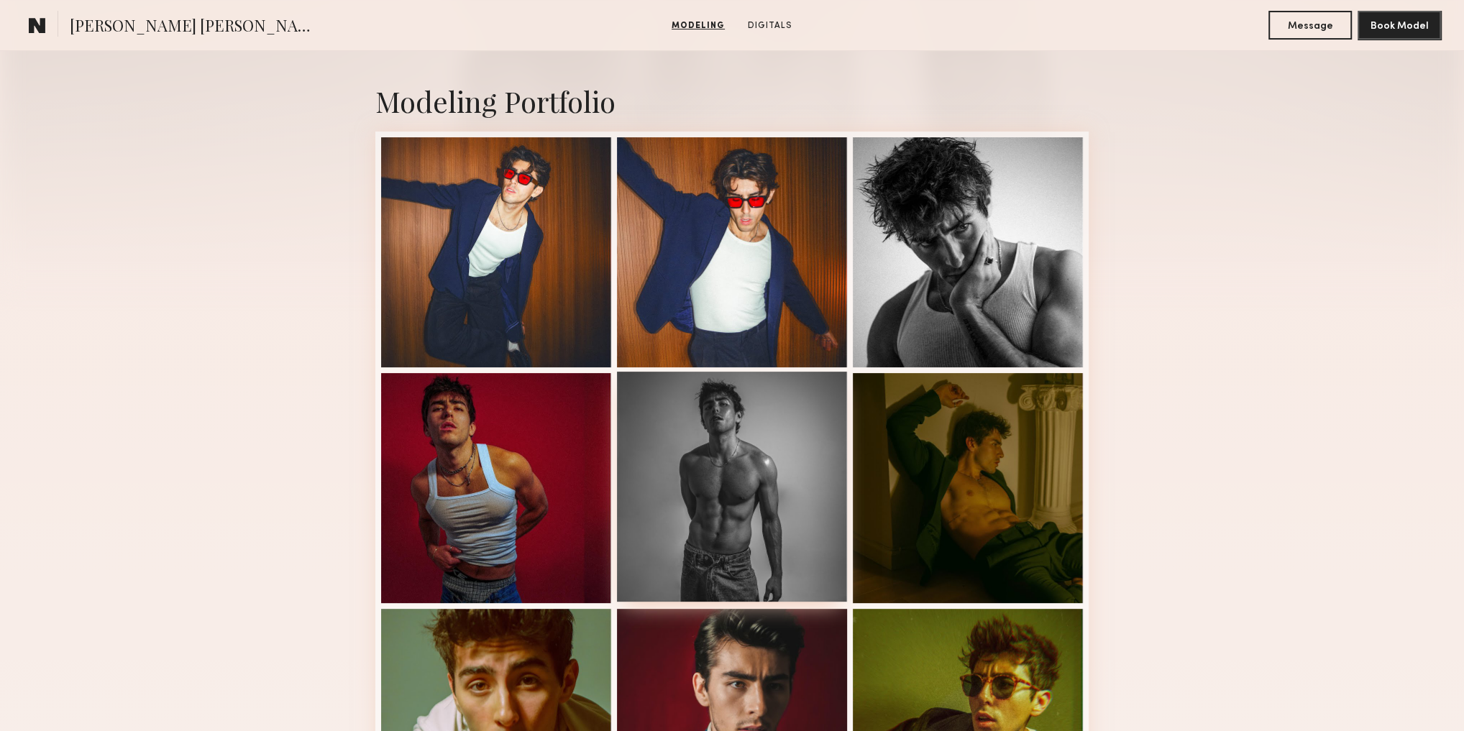
scroll to position [403, 0]
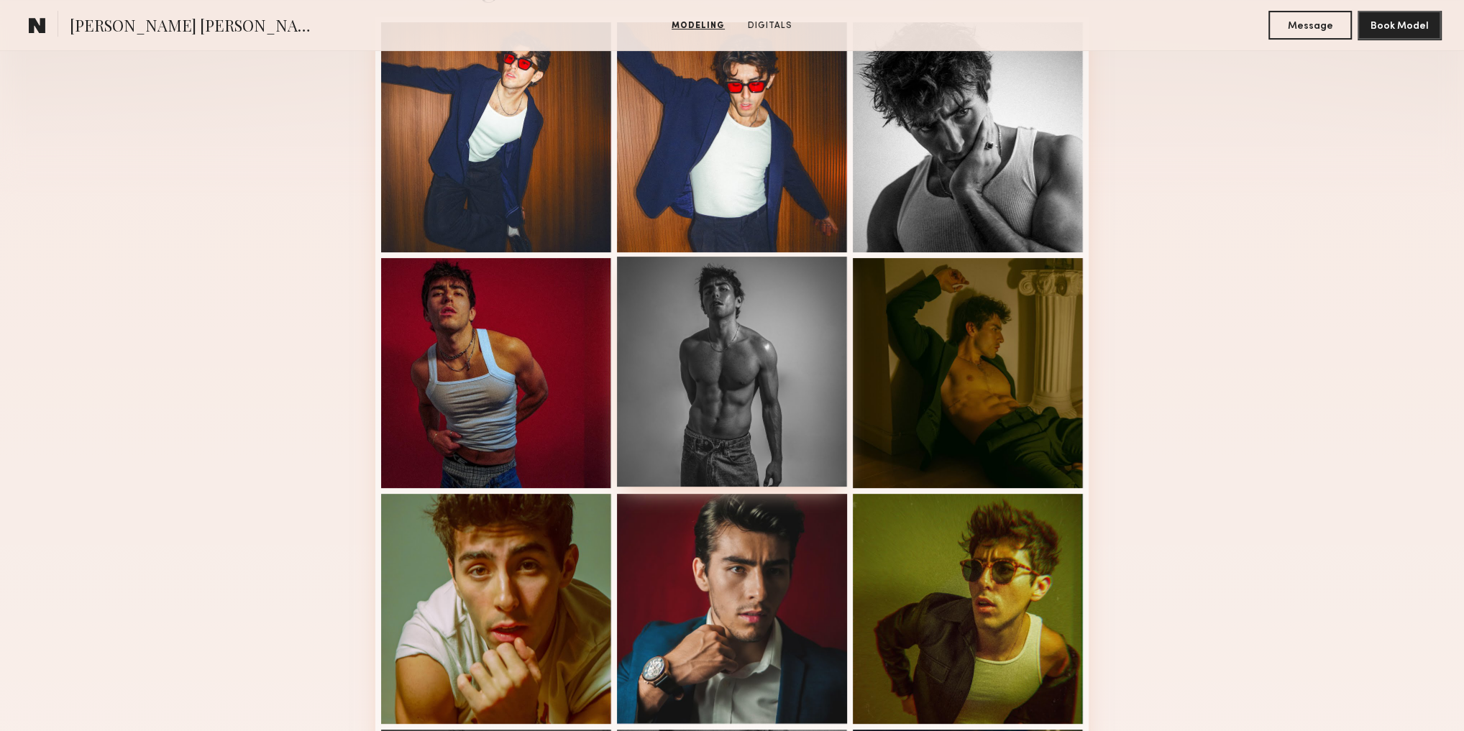
click at [725, 358] on div at bounding box center [732, 372] width 230 height 230
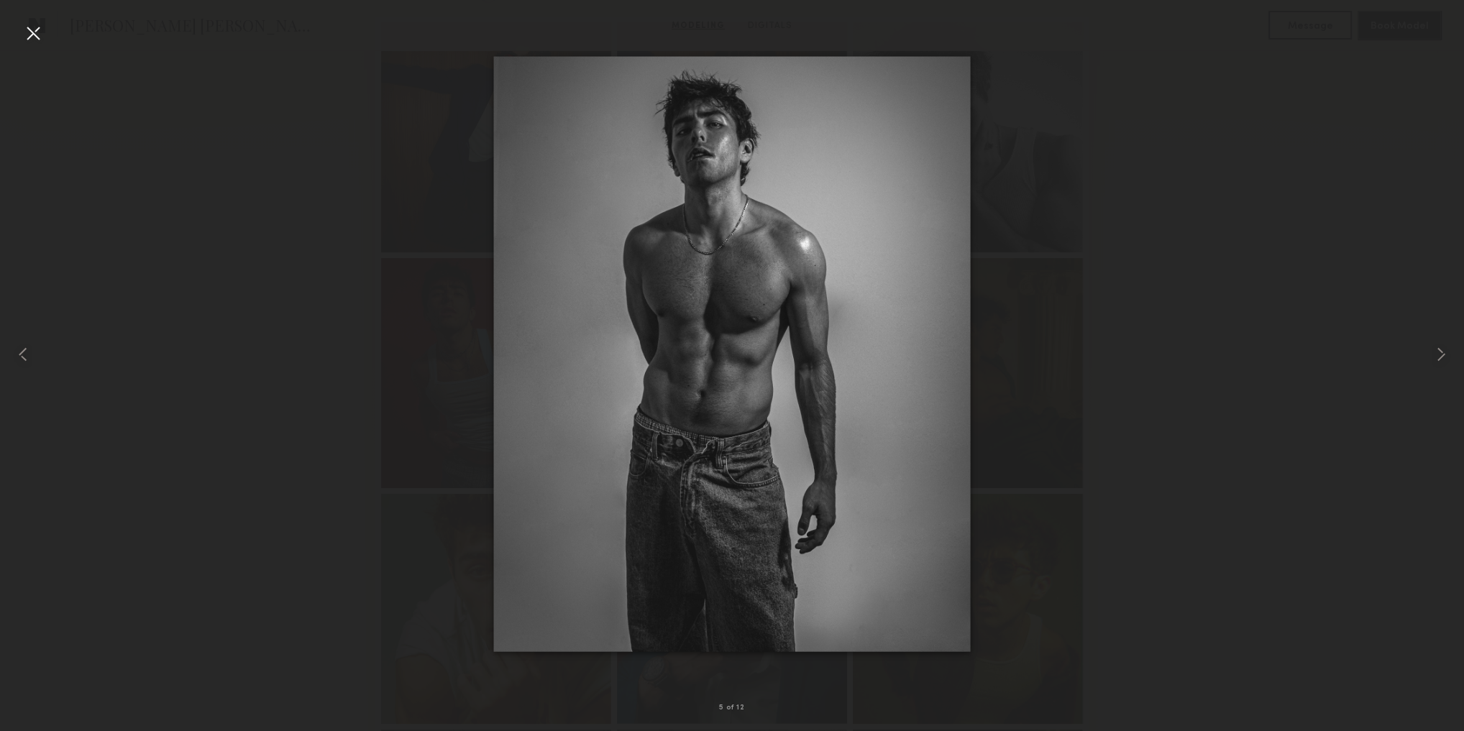
click at [37, 31] on div at bounding box center [33, 33] width 23 height 23
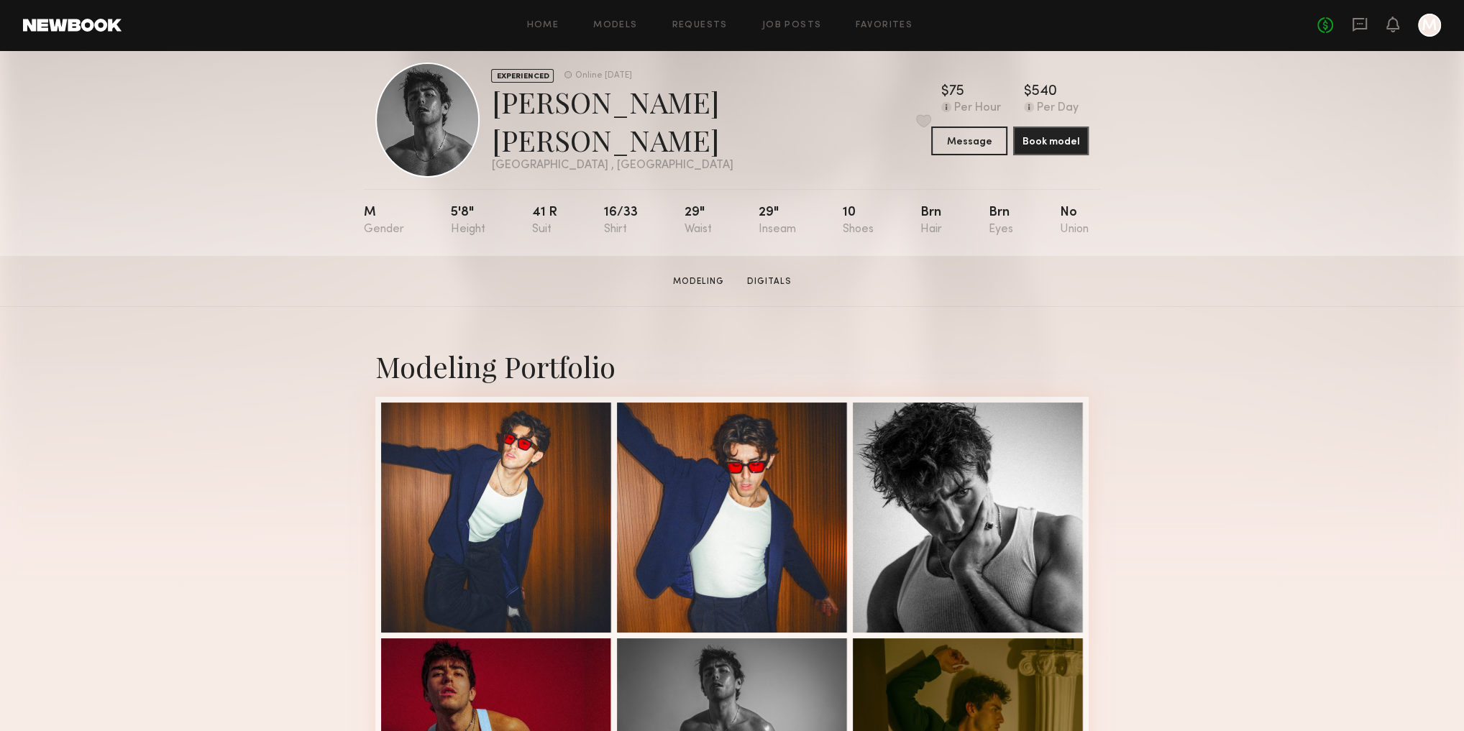
scroll to position [0, 0]
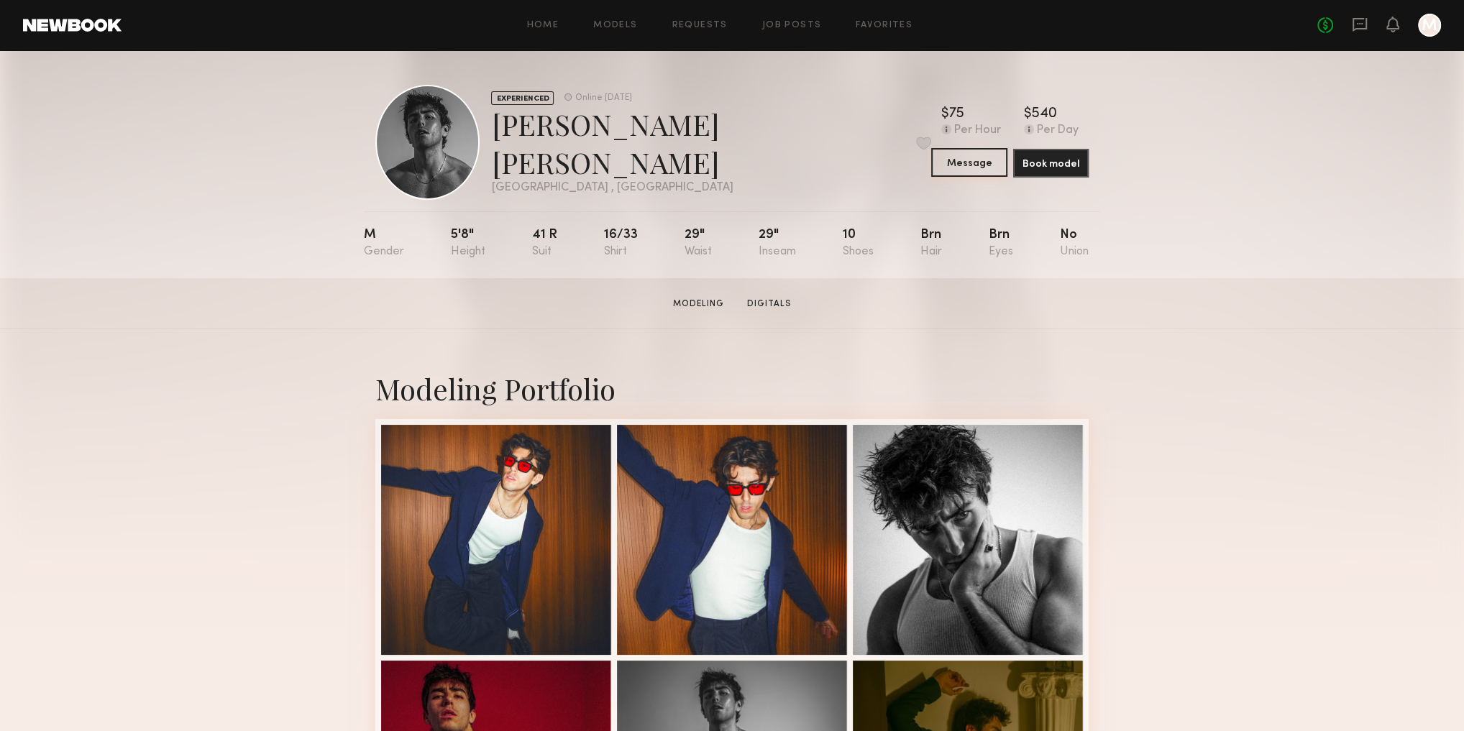
click at [972, 162] on button "Message" at bounding box center [968, 162] width 75 height 29
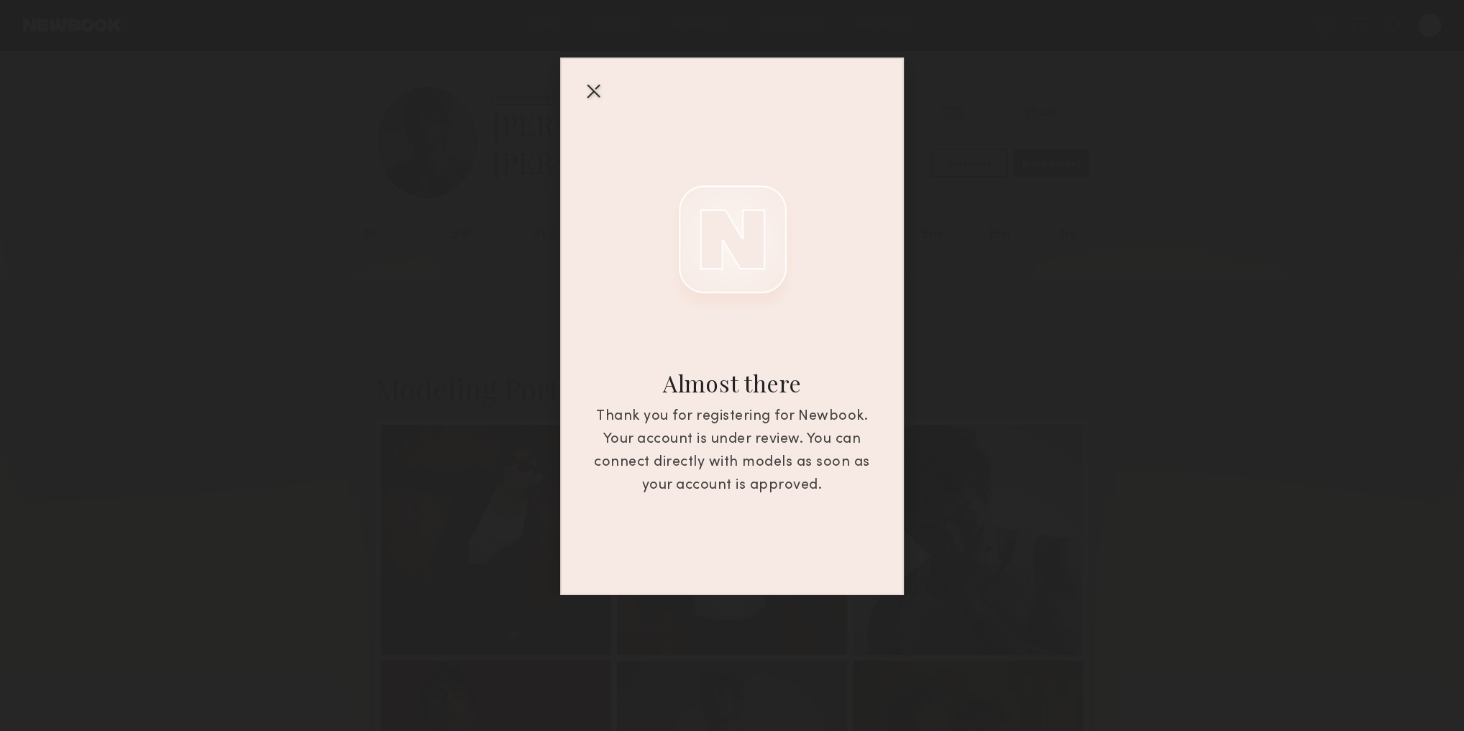
click at [589, 88] on div at bounding box center [593, 90] width 23 height 23
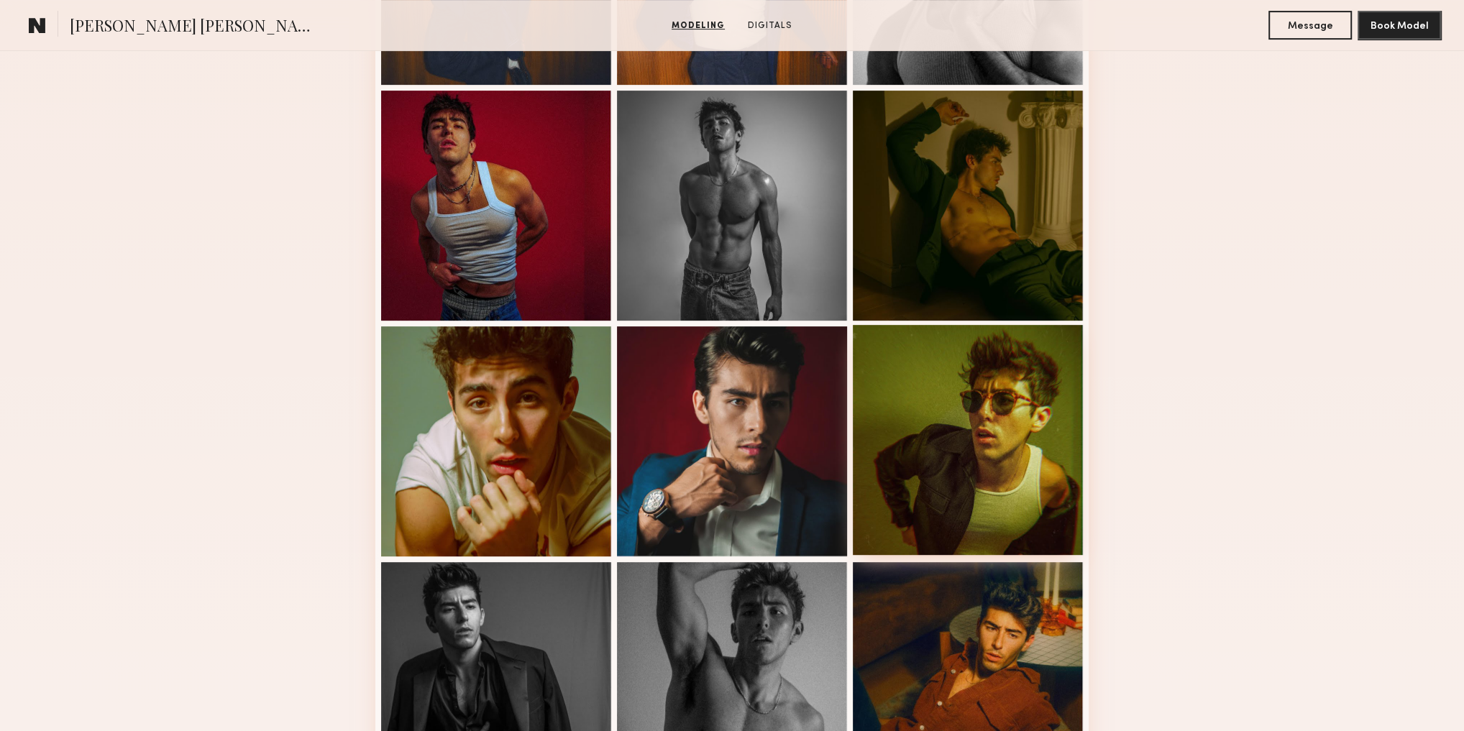
scroll to position [748, 0]
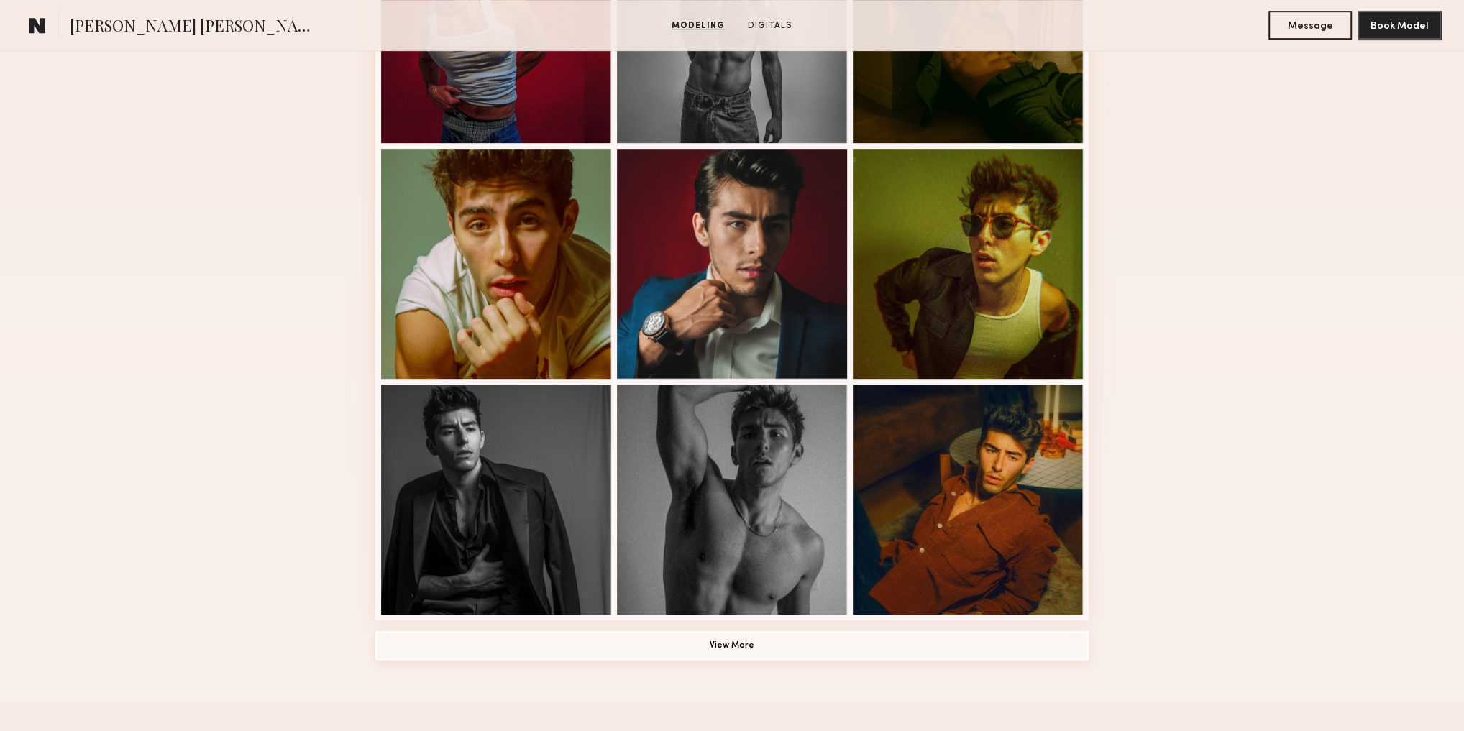
click at [751, 653] on button "View More" at bounding box center [731, 645] width 713 height 29
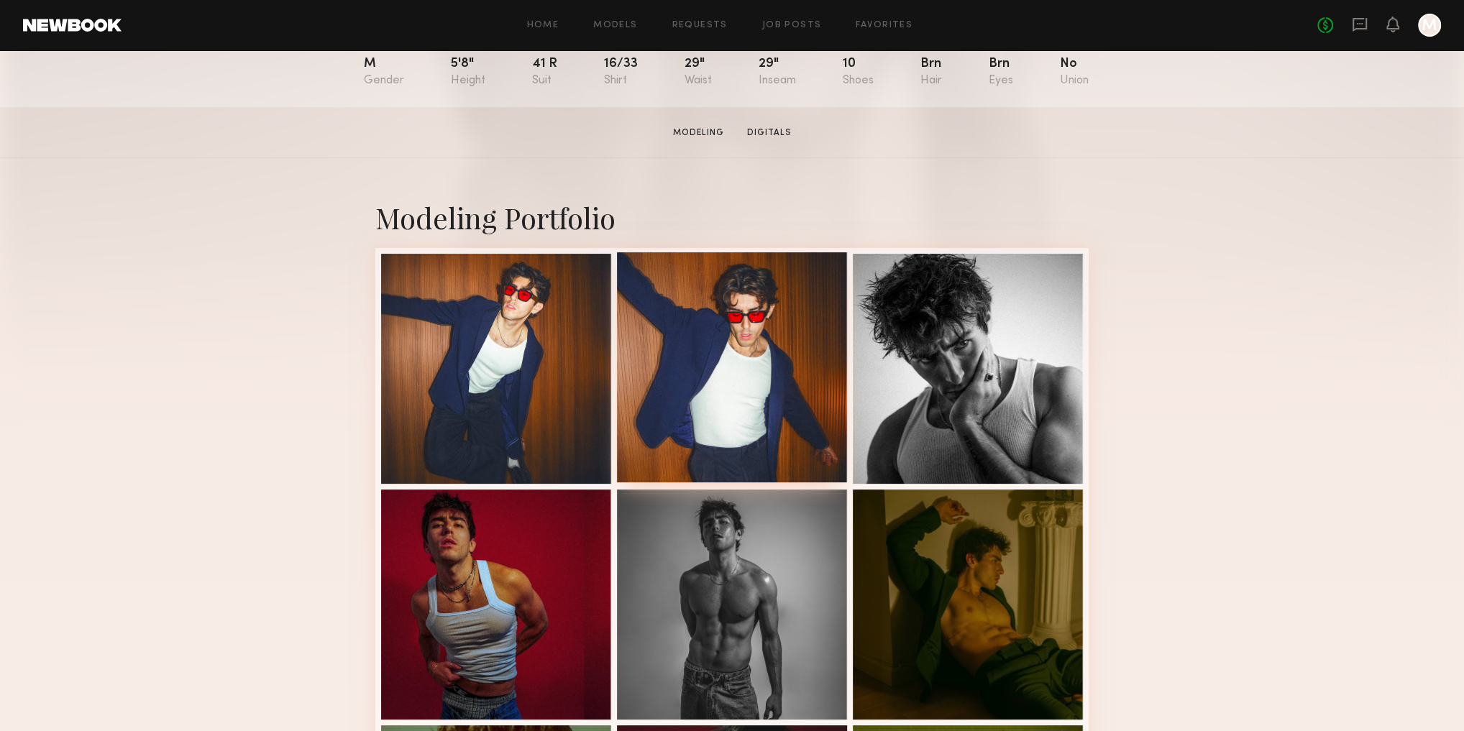
scroll to position [230, 0]
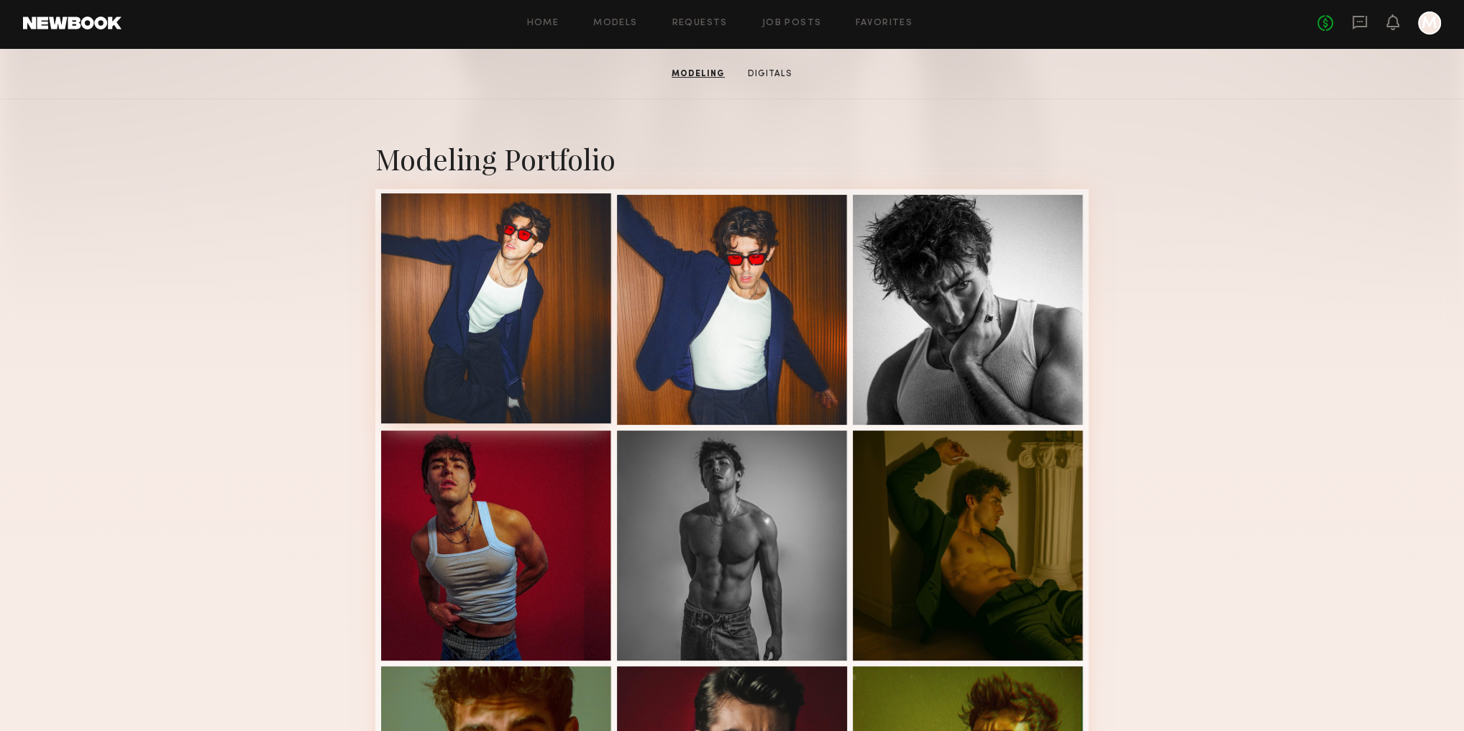
click at [561, 331] on div at bounding box center [496, 308] width 230 height 230
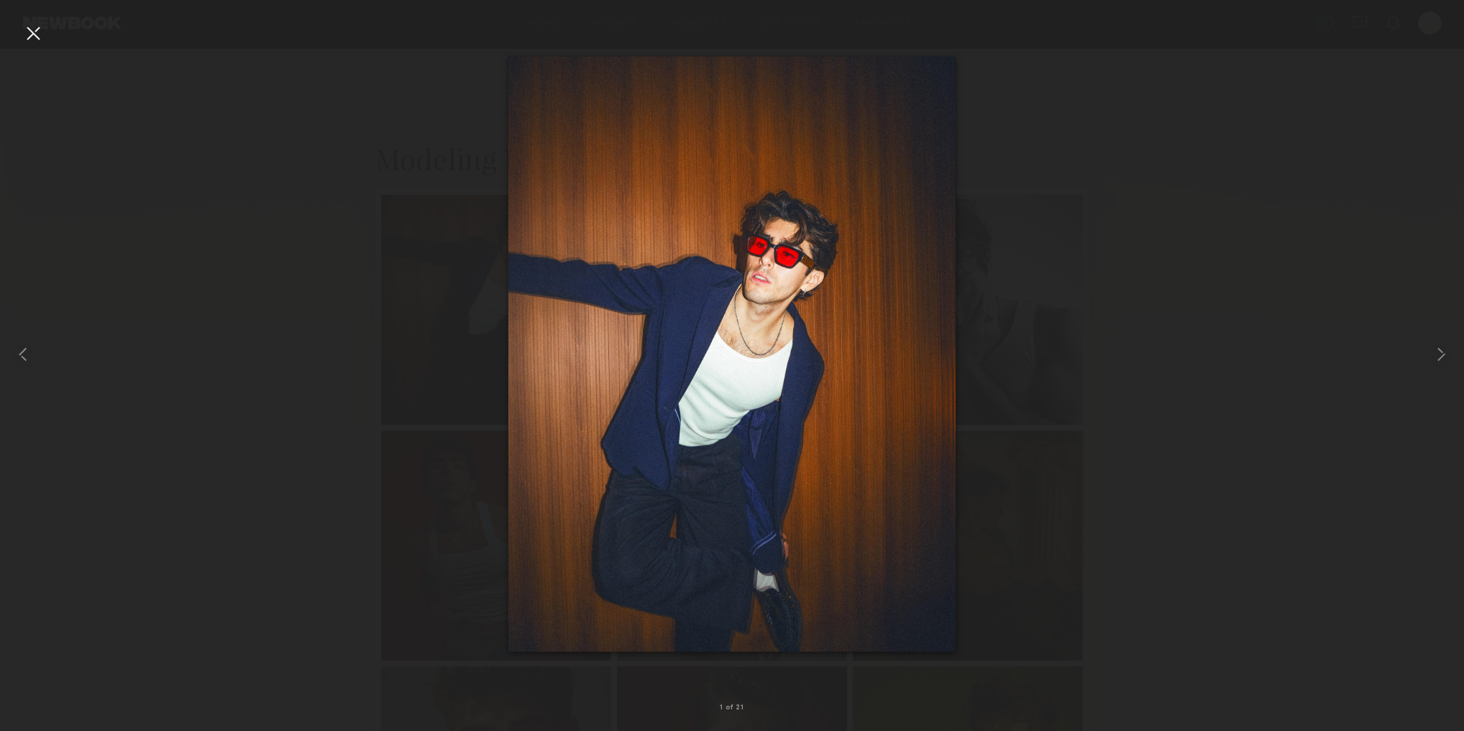
click at [1099, 295] on div at bounding box center [732, 354] width 1464 height 662
click at [37, 40] on div at bounding box center [33, 33] width 23 height 23
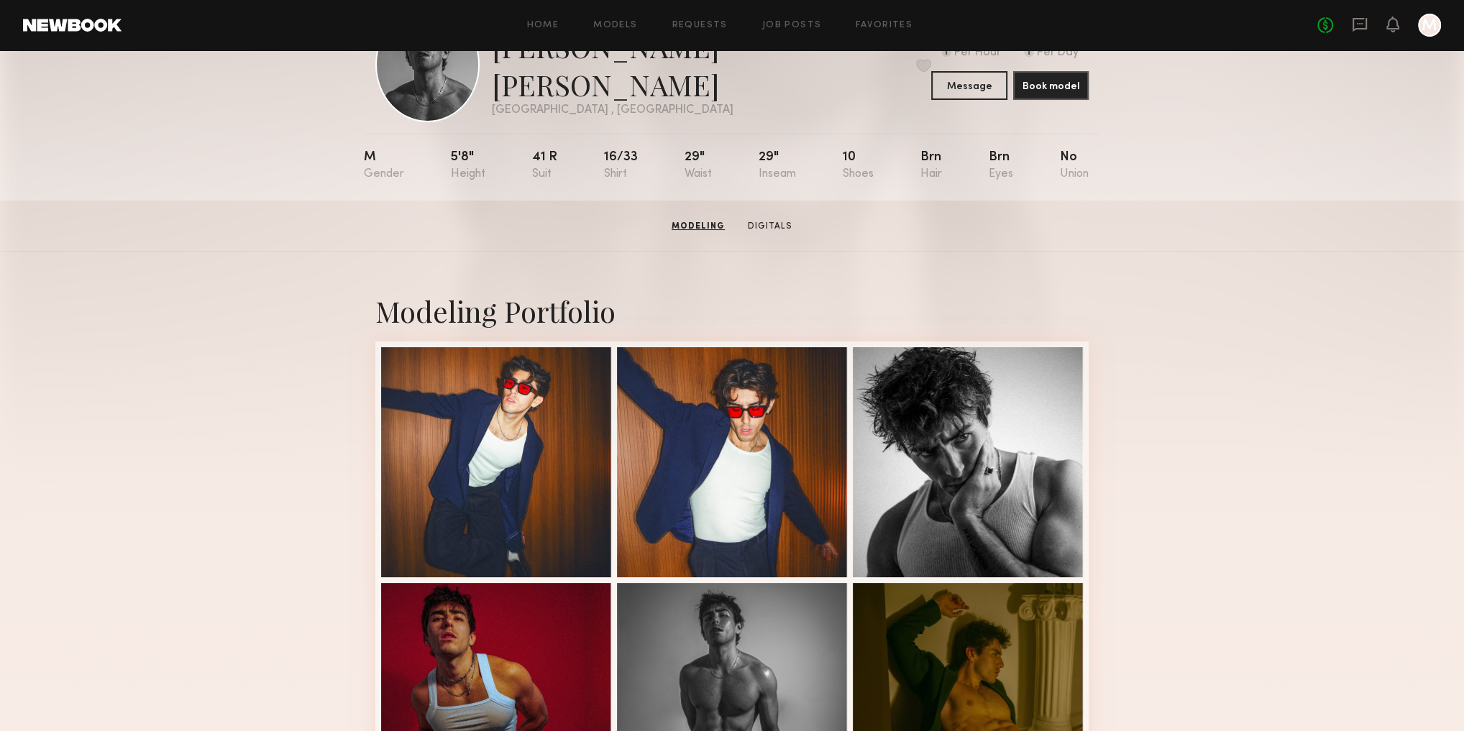
scroll to position [0, 0]
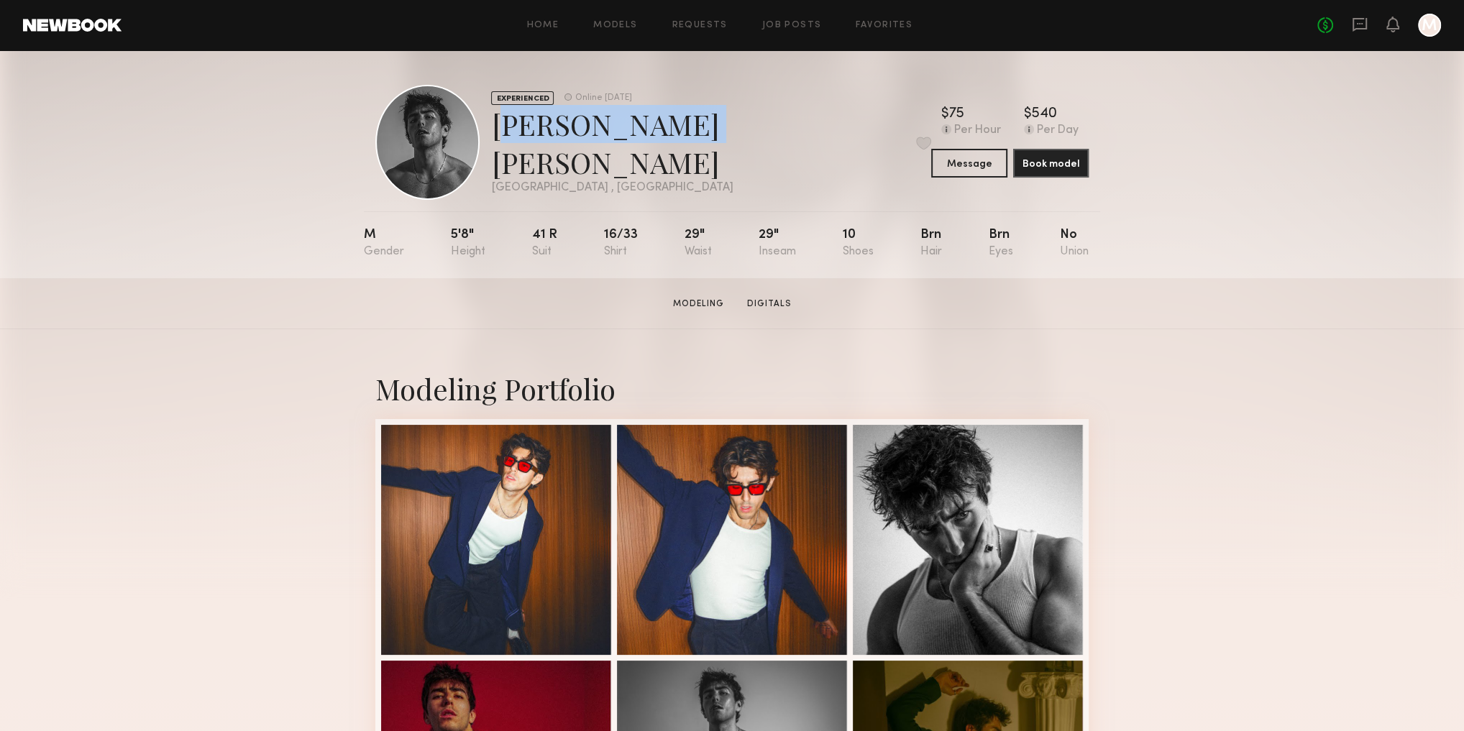
drag, startPoint x: 673, startPoint y: 150, endPoint x: 502, endPoint y: 152, distance: 171.1
click at [502, 152] on div "Juan Paulo M. Favorite" at bounding box center [711, 143] width 440 height 76
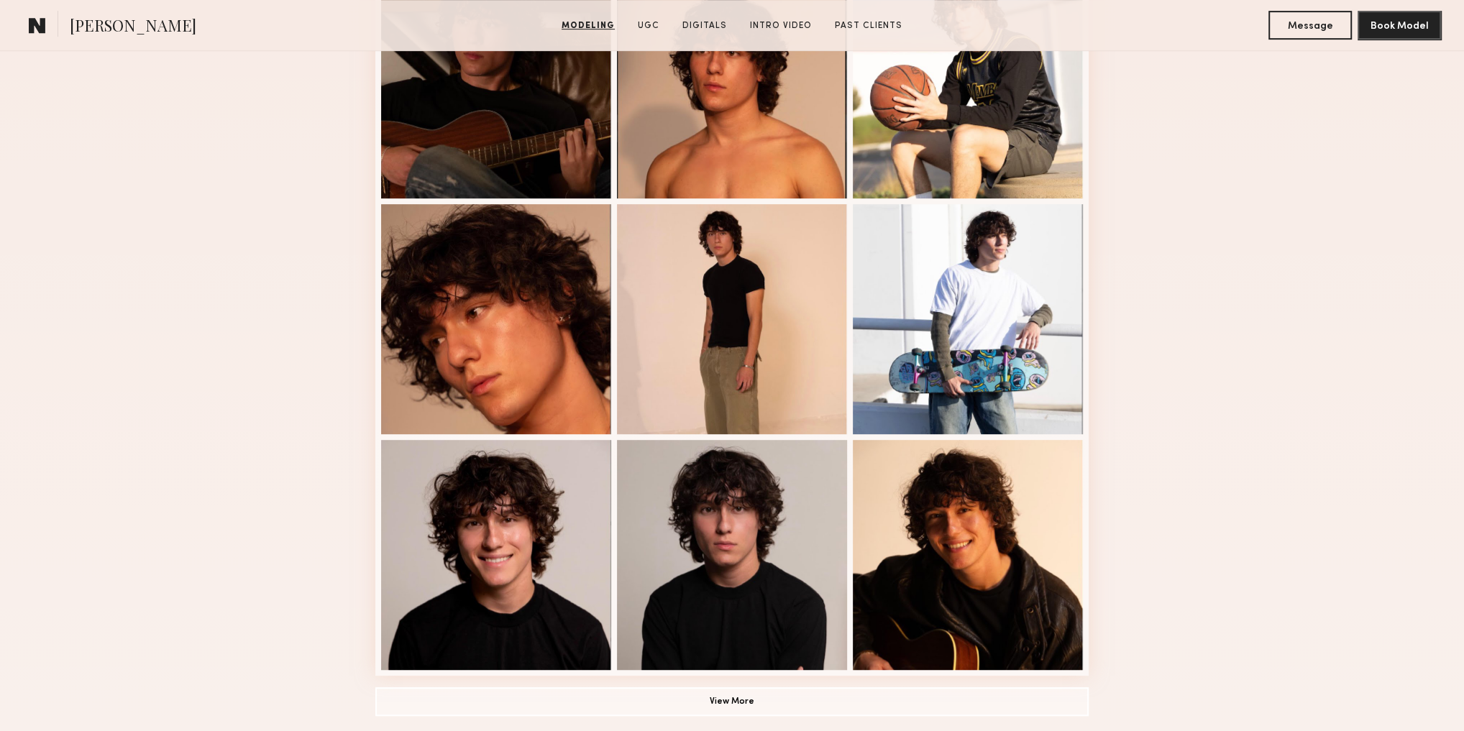
scroll to position [690, 0]
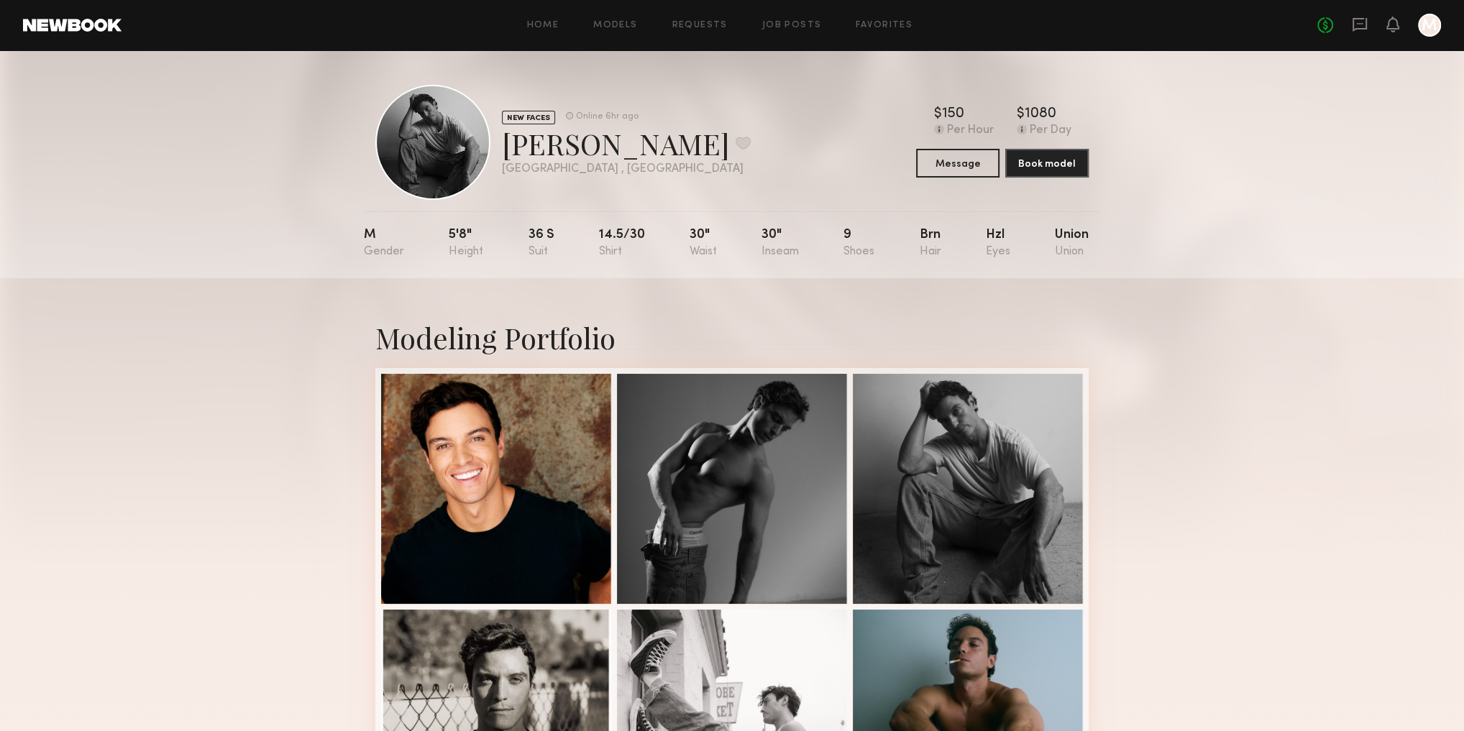
click at [1434, 27] on div at bounding box center [1429, 25] width 23 height 23
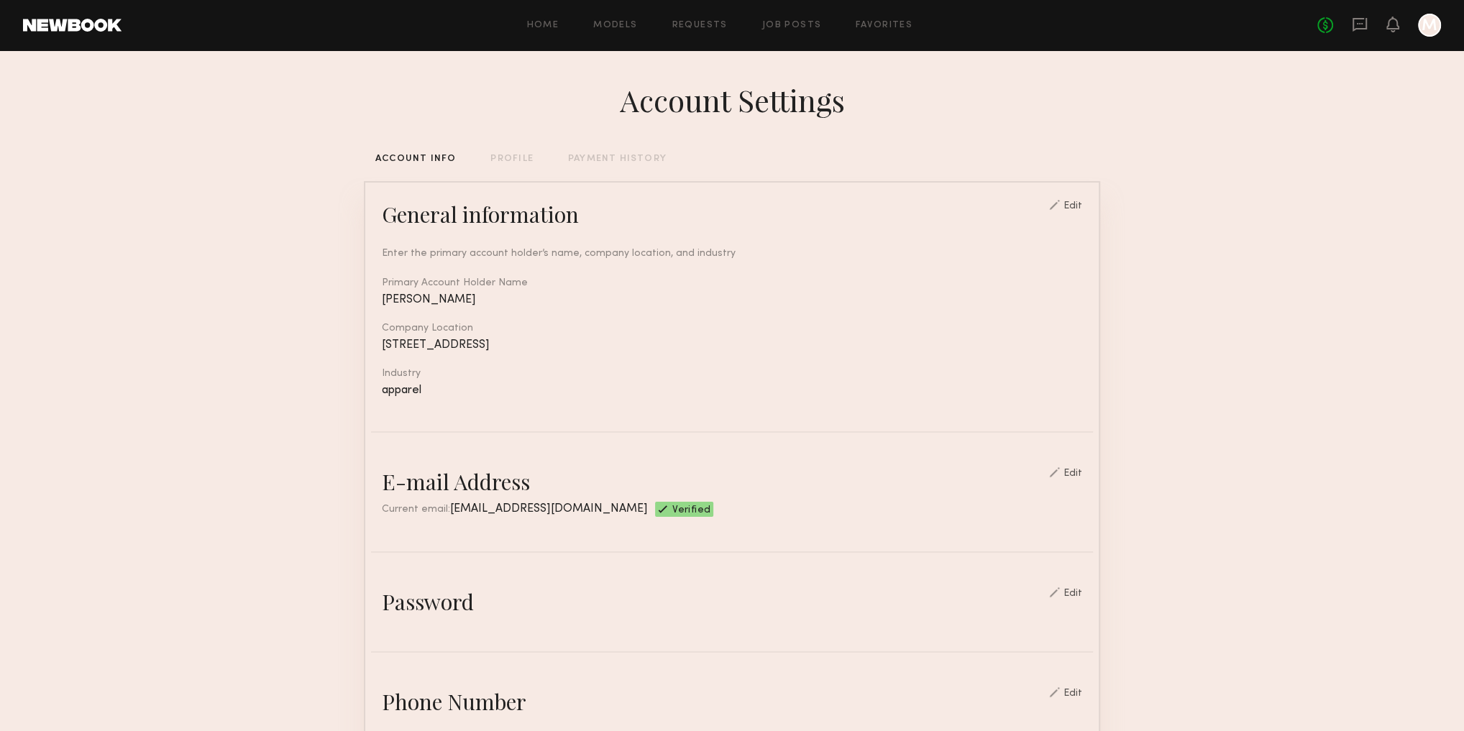
click at [510, 156] on div "PROFILE" at bounding box center [511, 159] width 42 height 9
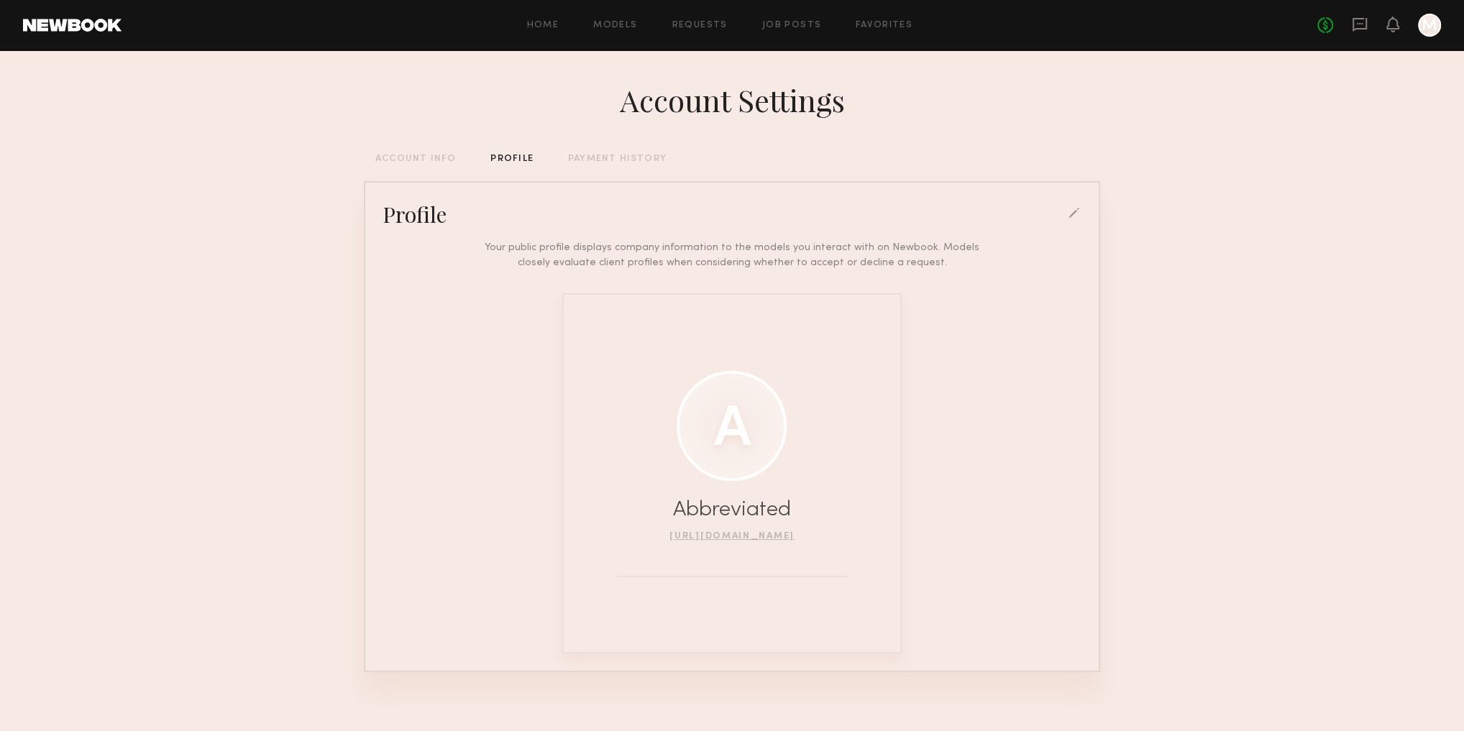
click at [617, 155] on div "PAYMENT HISTORY" at bounding box center [617, 159] width 98 height 9
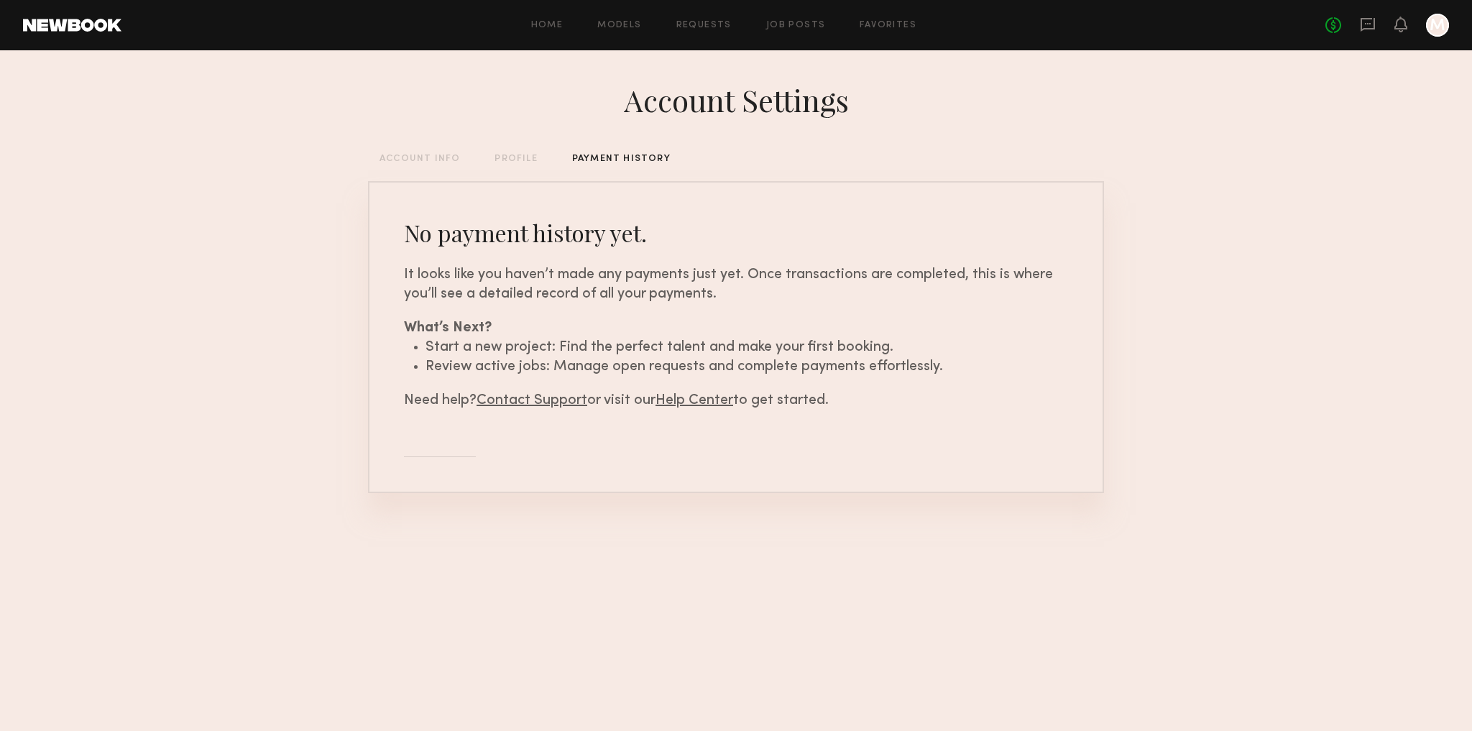
click at [419, 152] on div "Account Settings ACCOUNT INFO PROFILE PAYMENT HISTORY No payment history yet. I…" at bounding box center [736, 307] width 736 height 515
click at [410, 160] on div "ACCOUNT INFO" at bounding box center [420, 159] width 81 height 9
